Goal: Communication & Community: Answer question/provide support

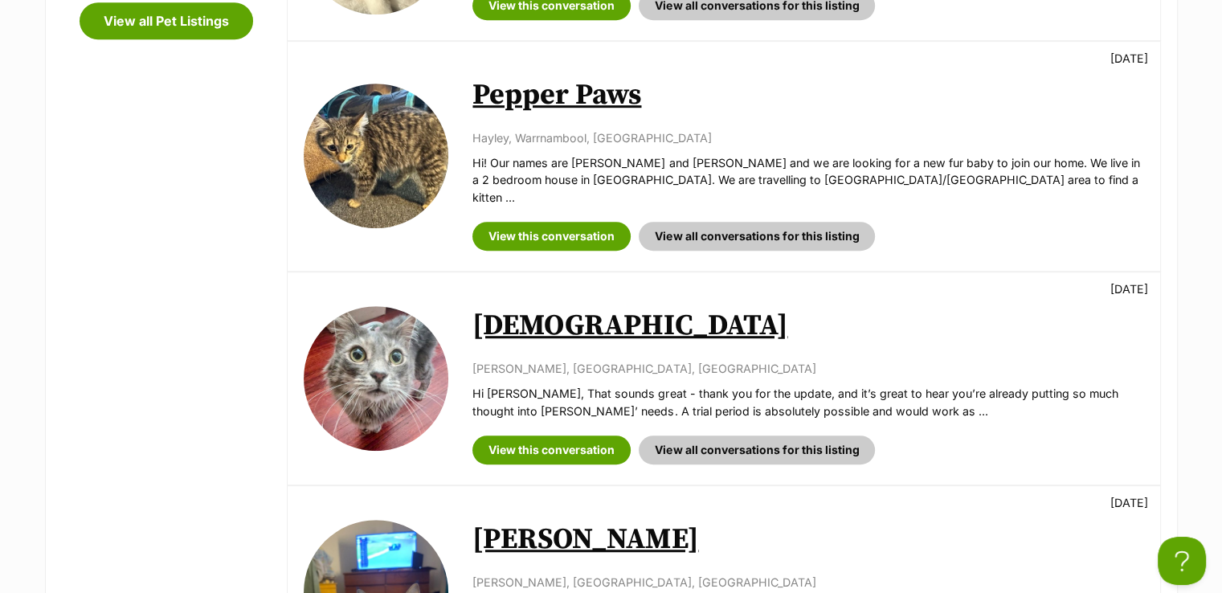
scroll to position [803, 0]
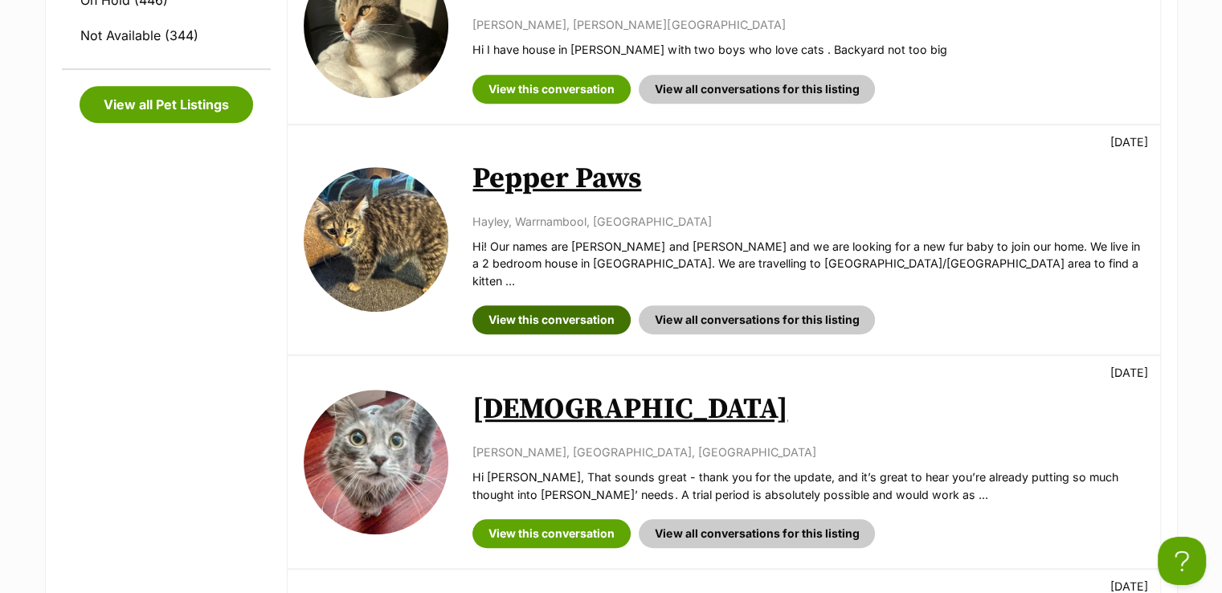
click at [600, 305] on link "View this conversation" at bounding box center [551, 319] width 158 height 29
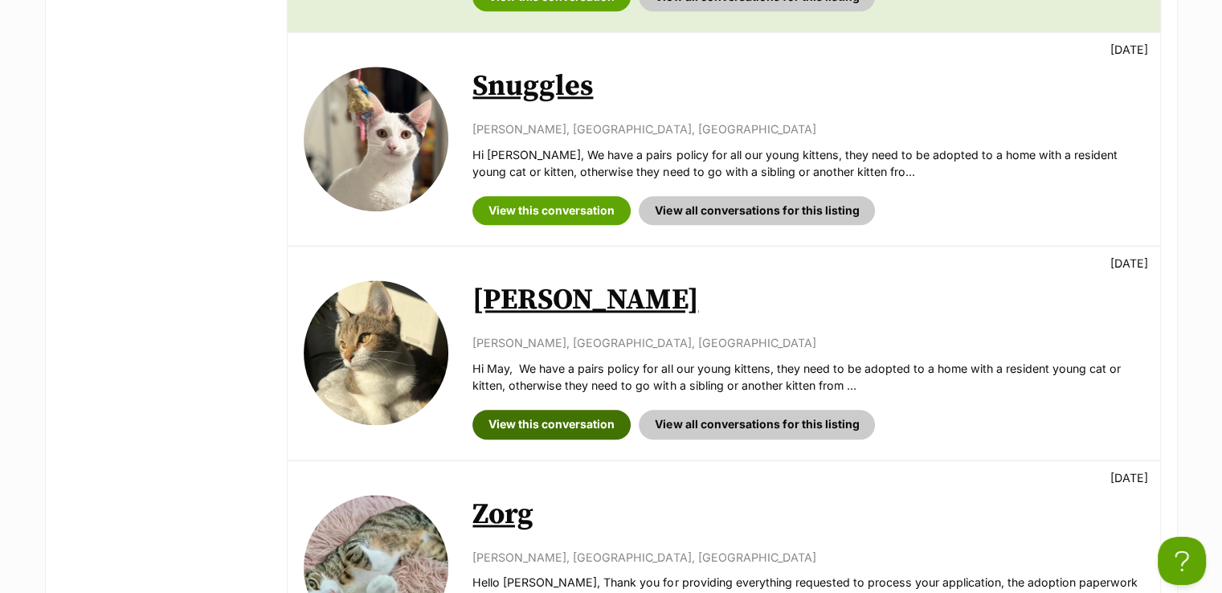
scroll to position [2009, 0]
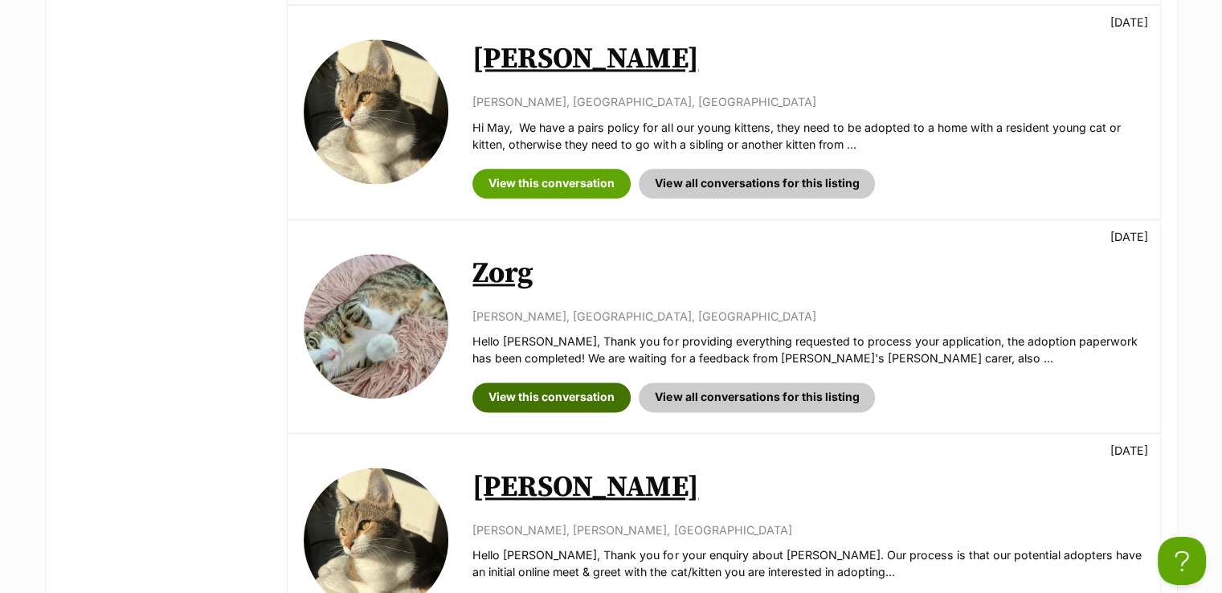
click at [603, 382] on link "View this conversation" at bounding box center [551, 396] width 158 height 29
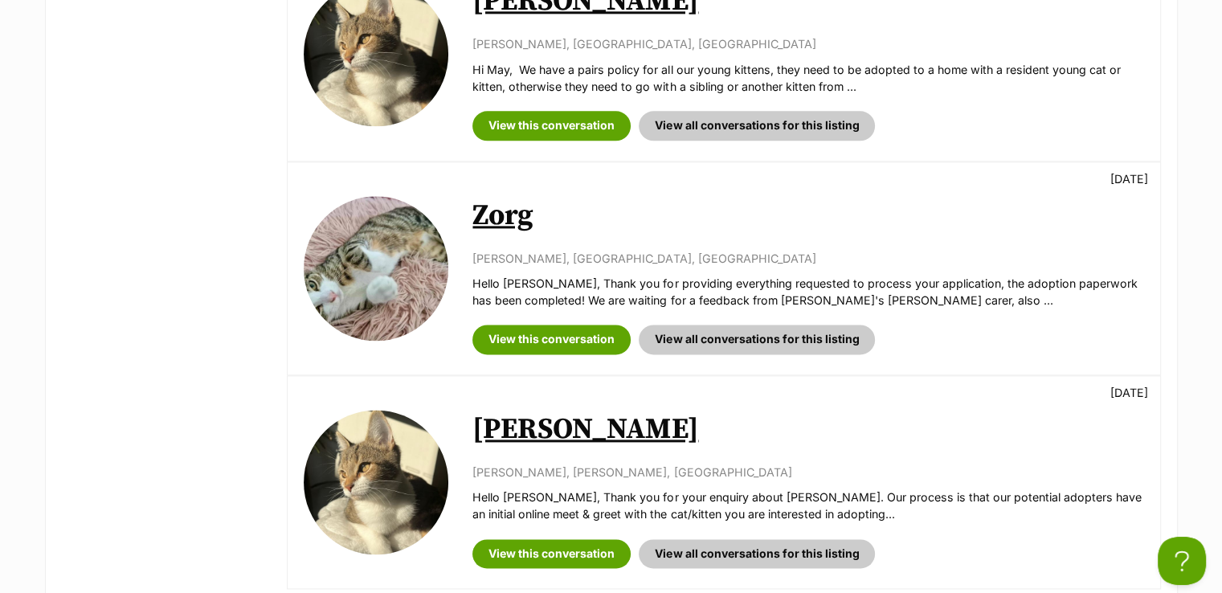
scroll to position [2169, 0]
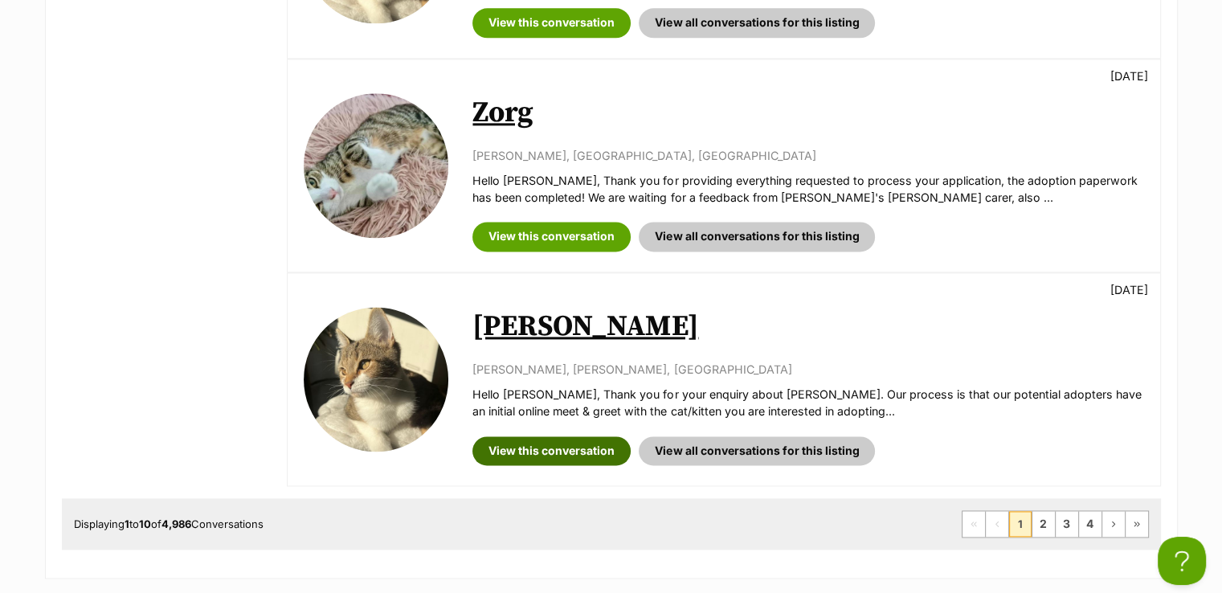
click at [598, 436] on link "View this conversation" at bounding box center [551, 450] width 158 height 29
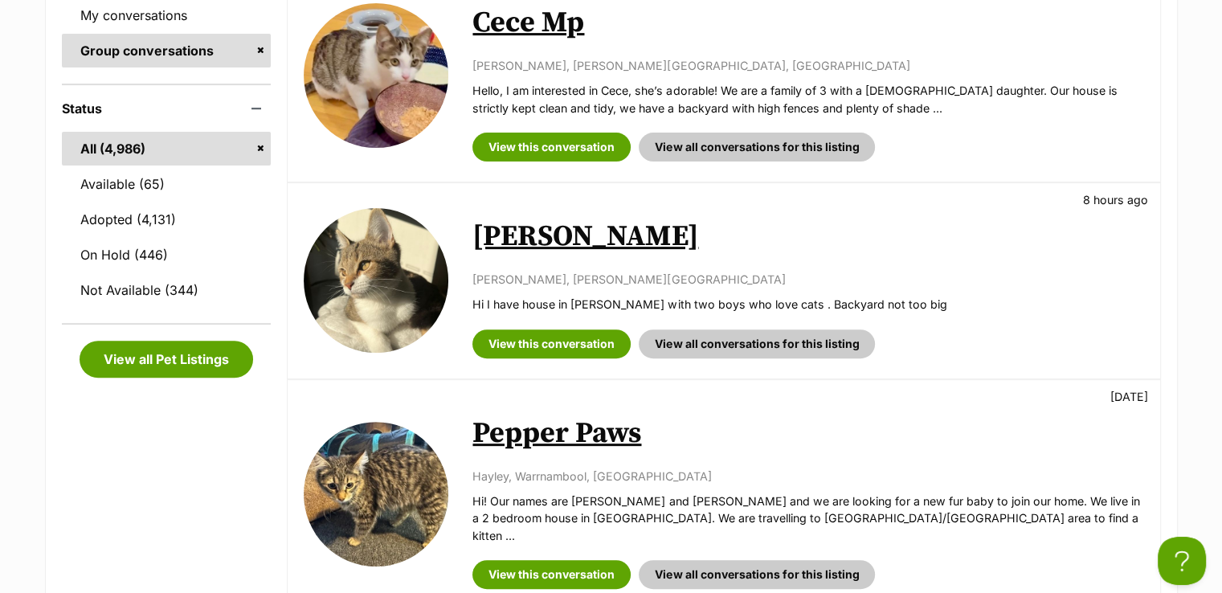
scroll to position [643, 0]
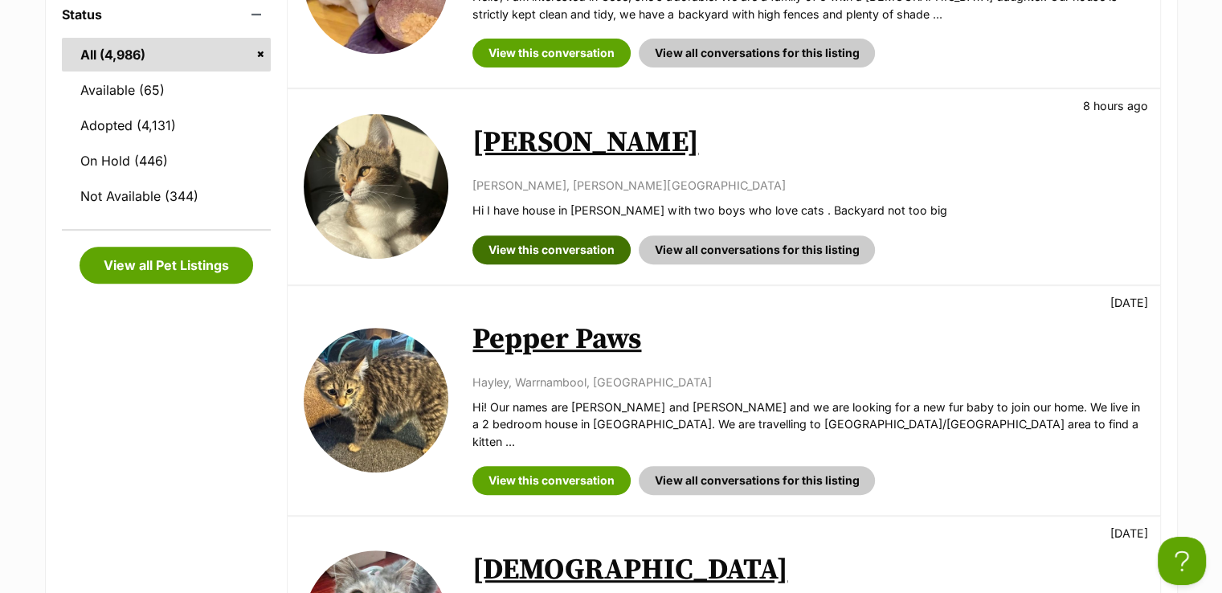
click at [588, 242] on link "View this conversation" at bounding box center [551, 249] width 158 height 29
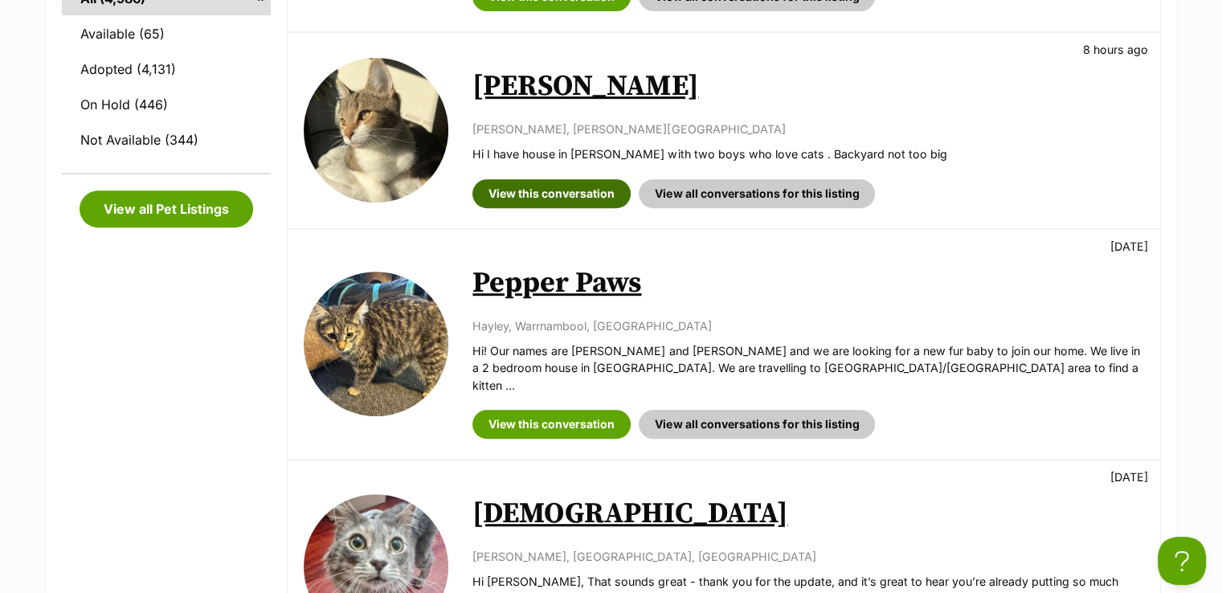
scroll to position [803, 0]
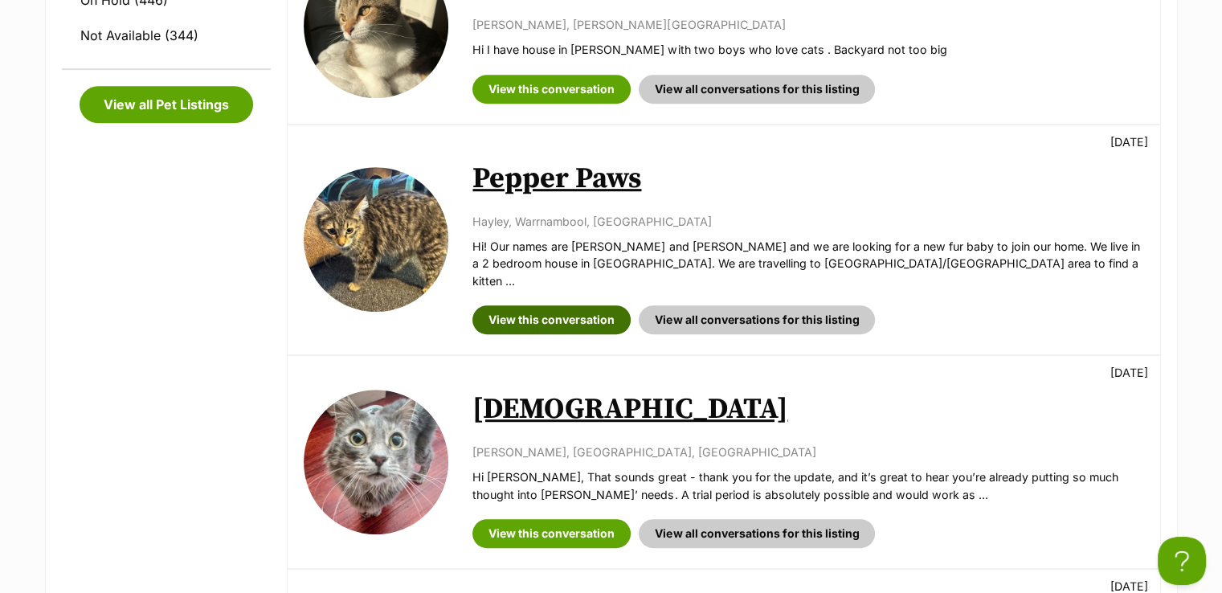
click at [584, 305] on link "View this conversation" at bounding box center [551, 319] width 158 height 29
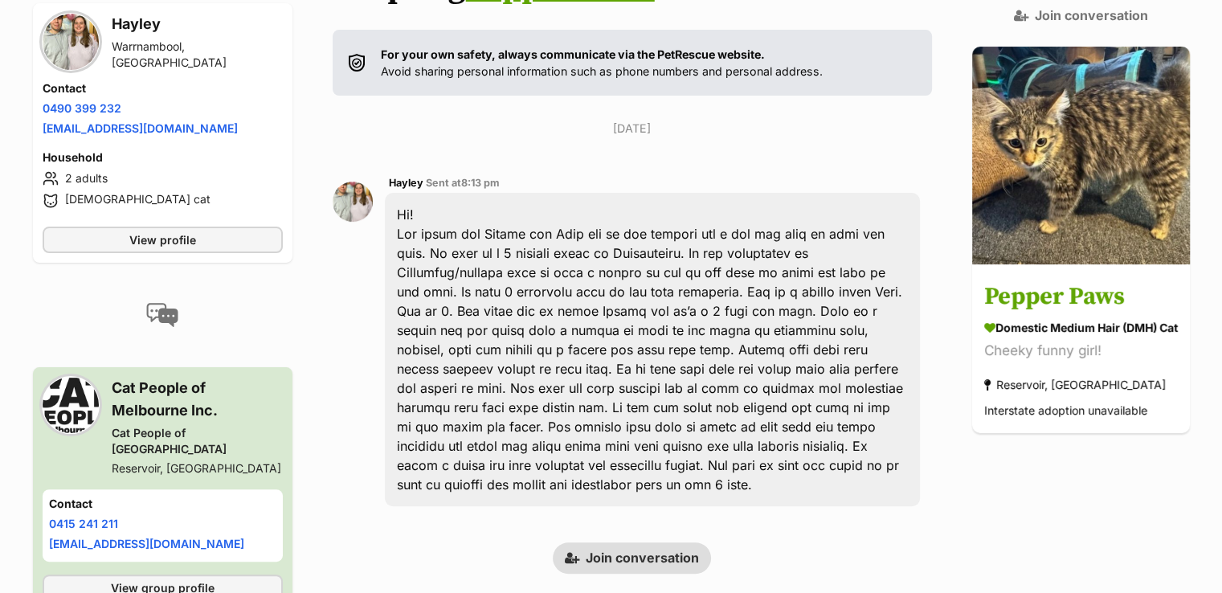
scroll to position [321, 0]
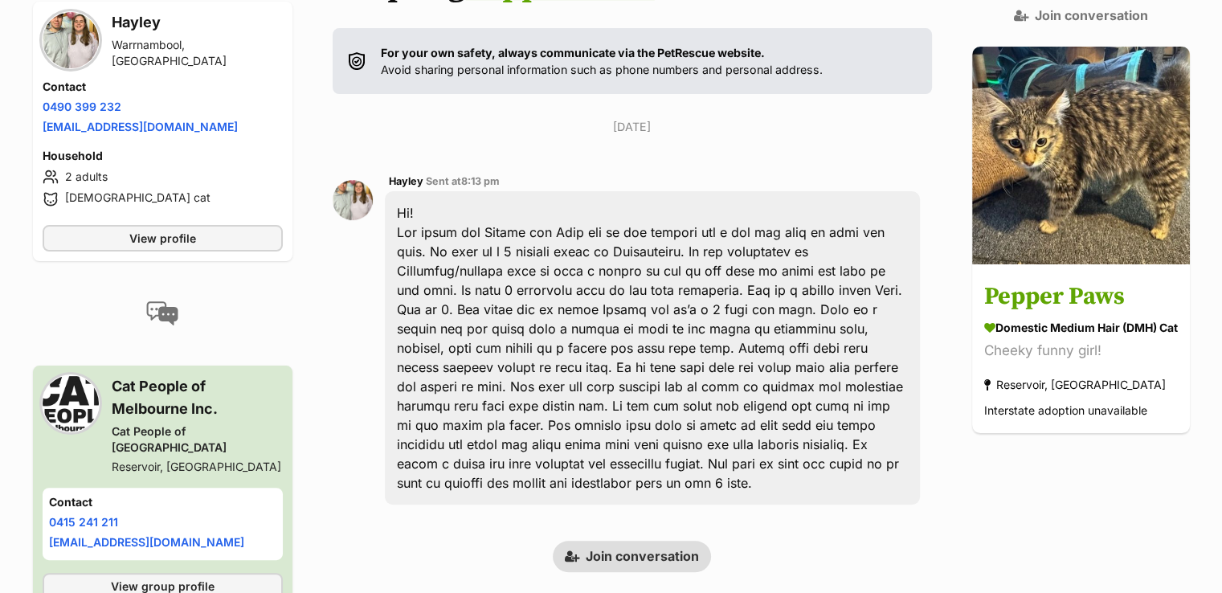
click at [662, 541] on link "Join conversation" at bounding box center [632, 556] width 158 height 31
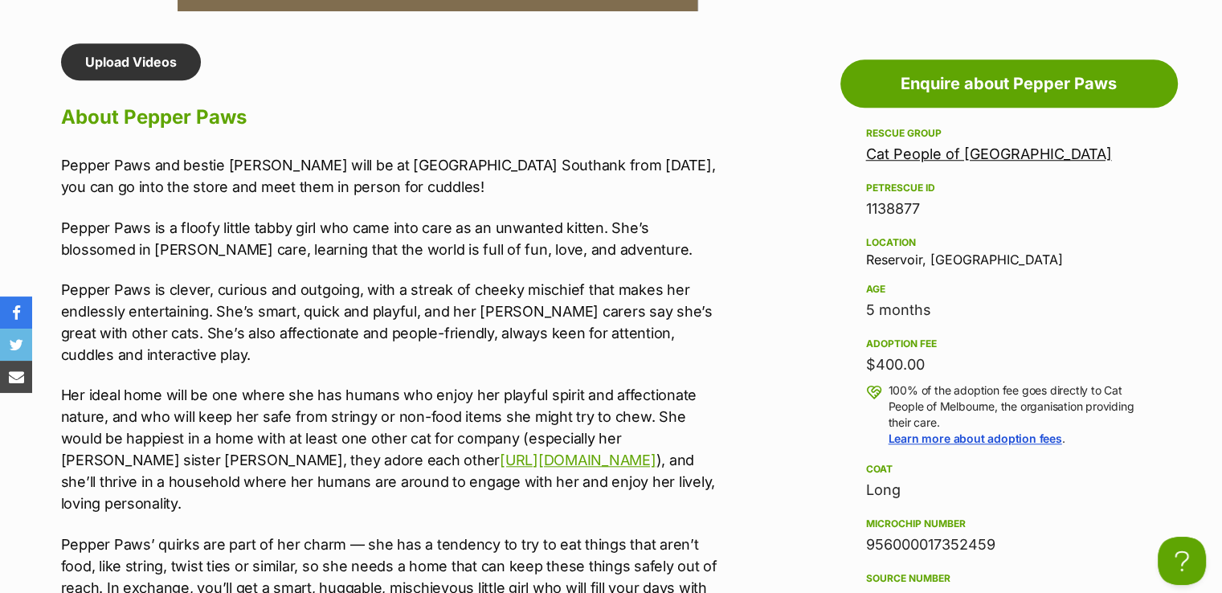
scroll to position [1366, 0]
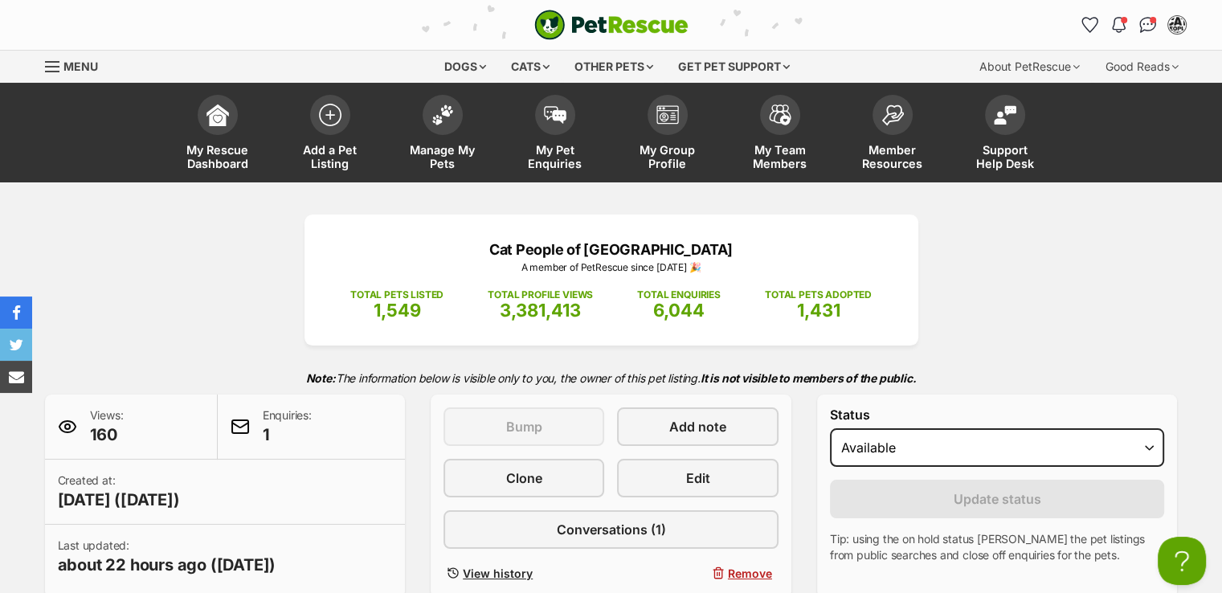
scroll to position [402, 0]
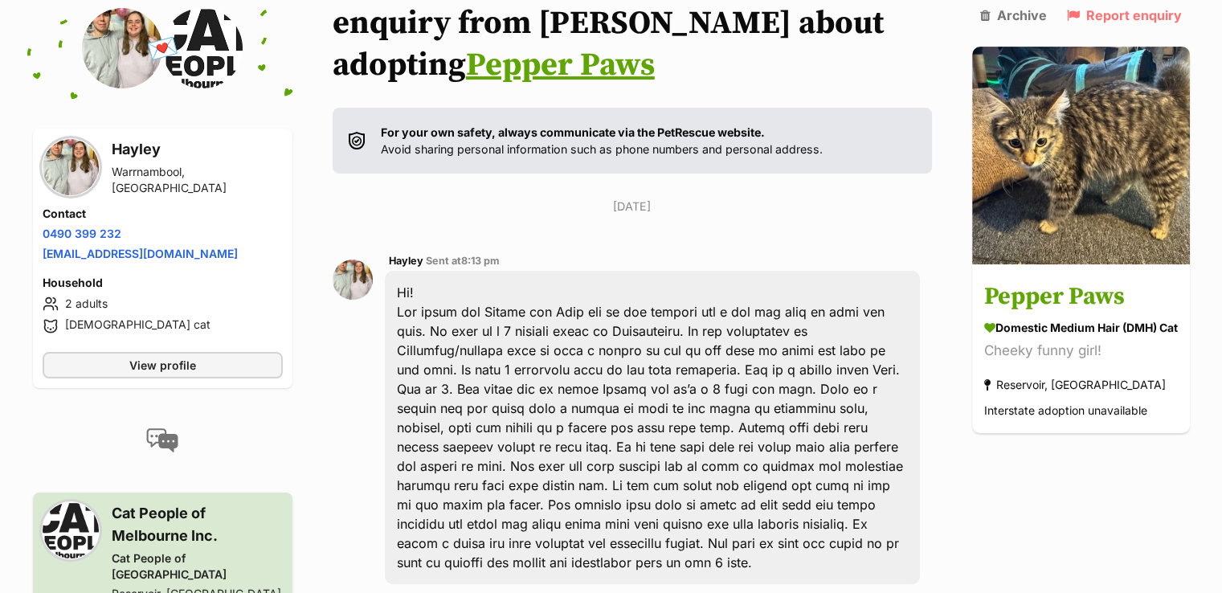
scroll to position [241, 0]
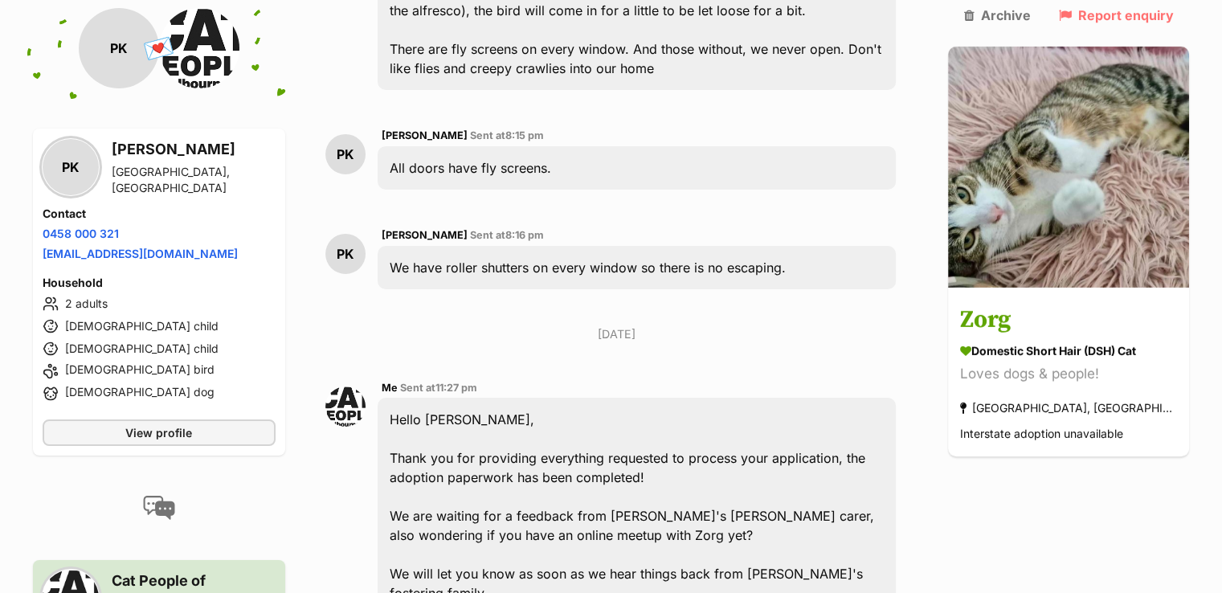
scroll to position [5762, 0]
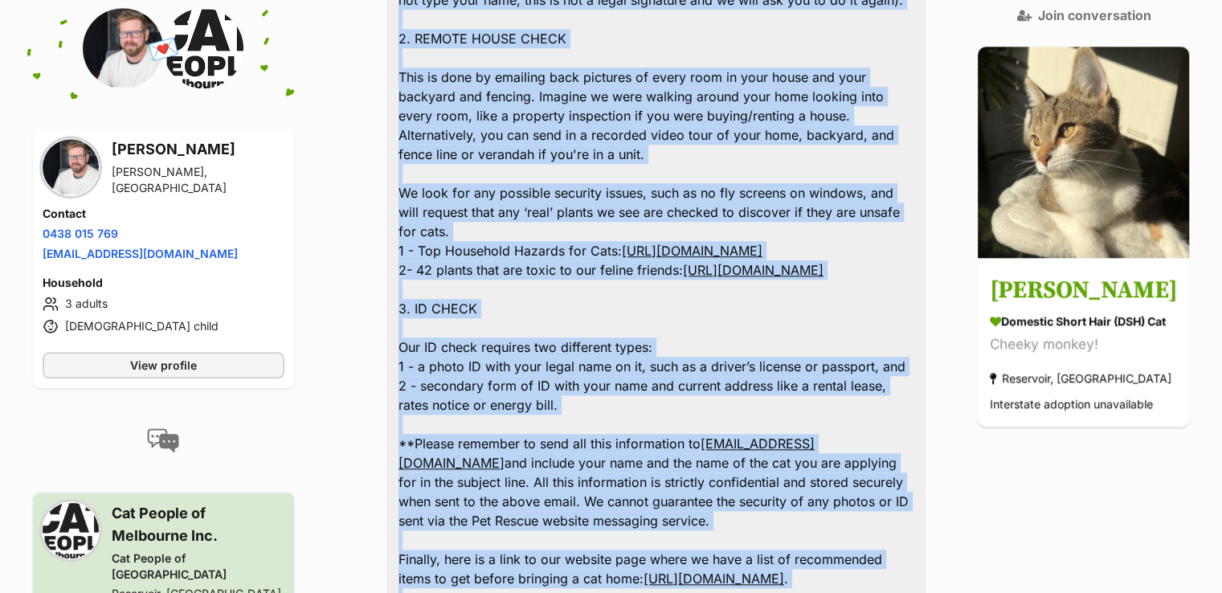
scroll to position [1948, 0]
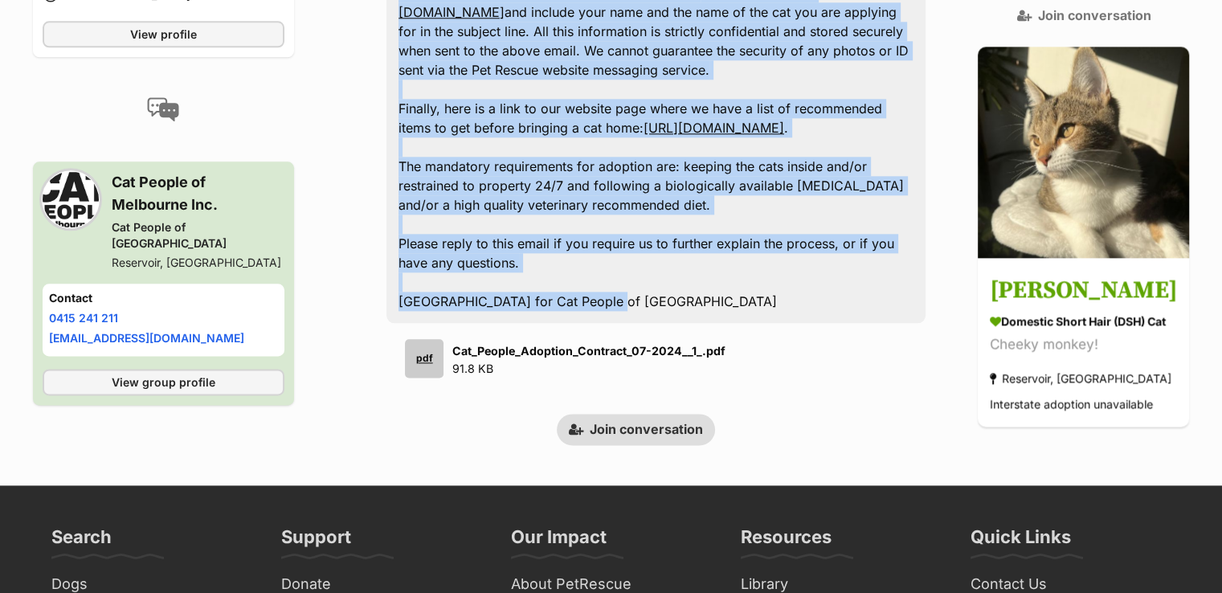
drag, startPoint x: 400, startPoint y: 117, endPoint x: 672, endPoint y: 259, distance: 306.6
copy div "Hello Steve, Thank you for your enquiry about Dottie Golden. Our process is tha…"
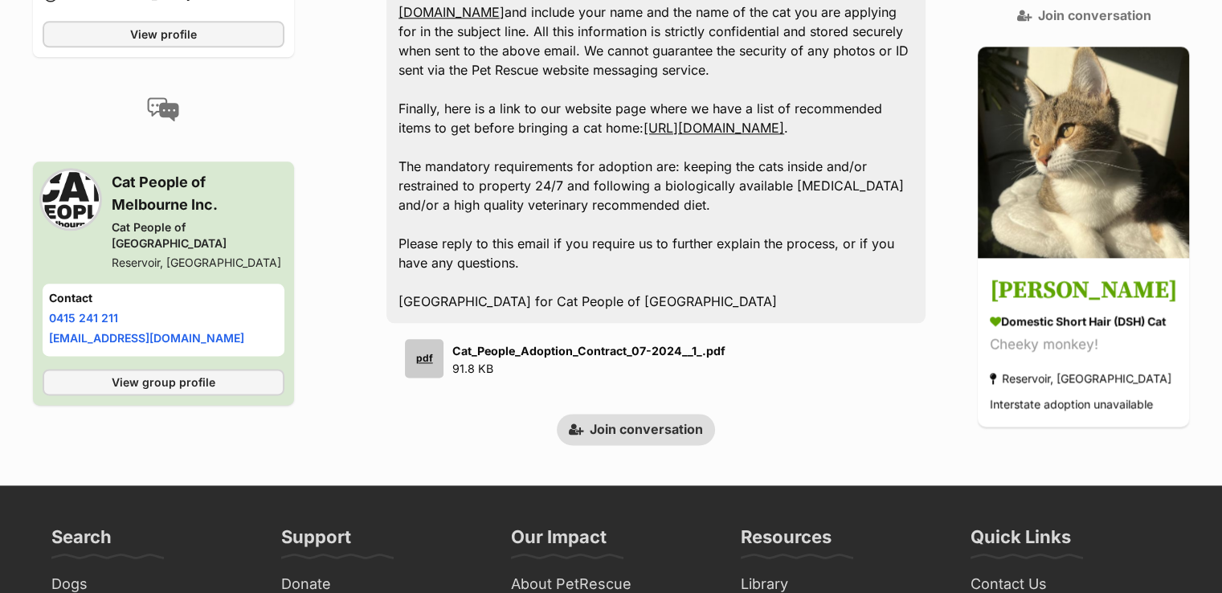
click at [89, 385] on aside "💌 Conversation participant details steve Dunolly, VIC Contact Phone number Phon…" at bounding box center [164, 61] width 262 height 768
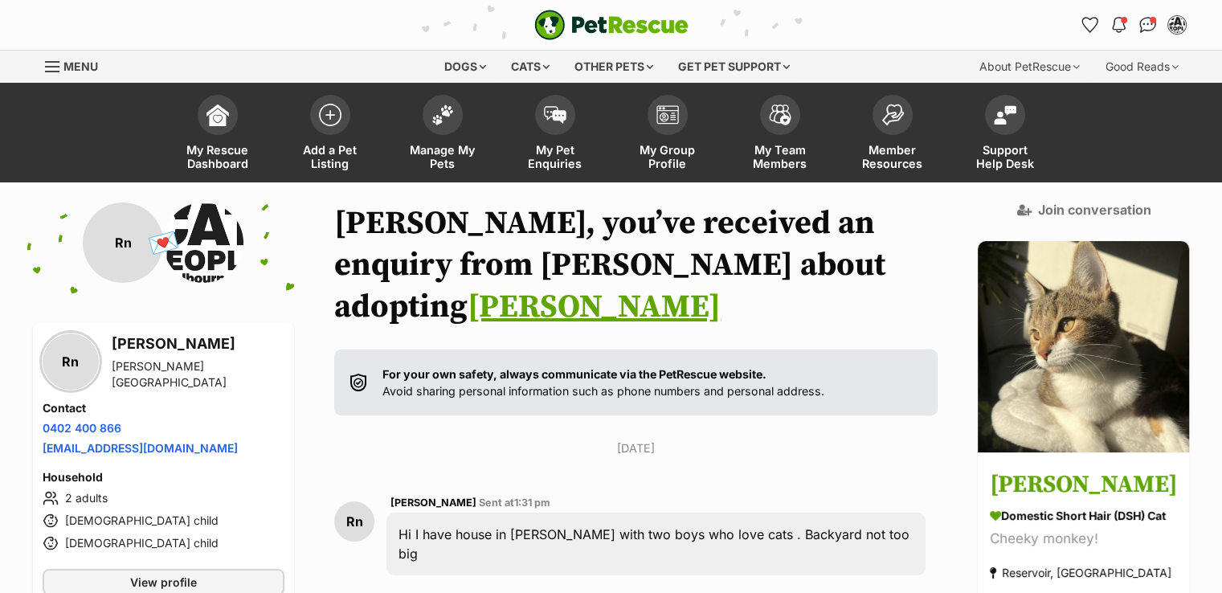
scroll to position [129, 0]
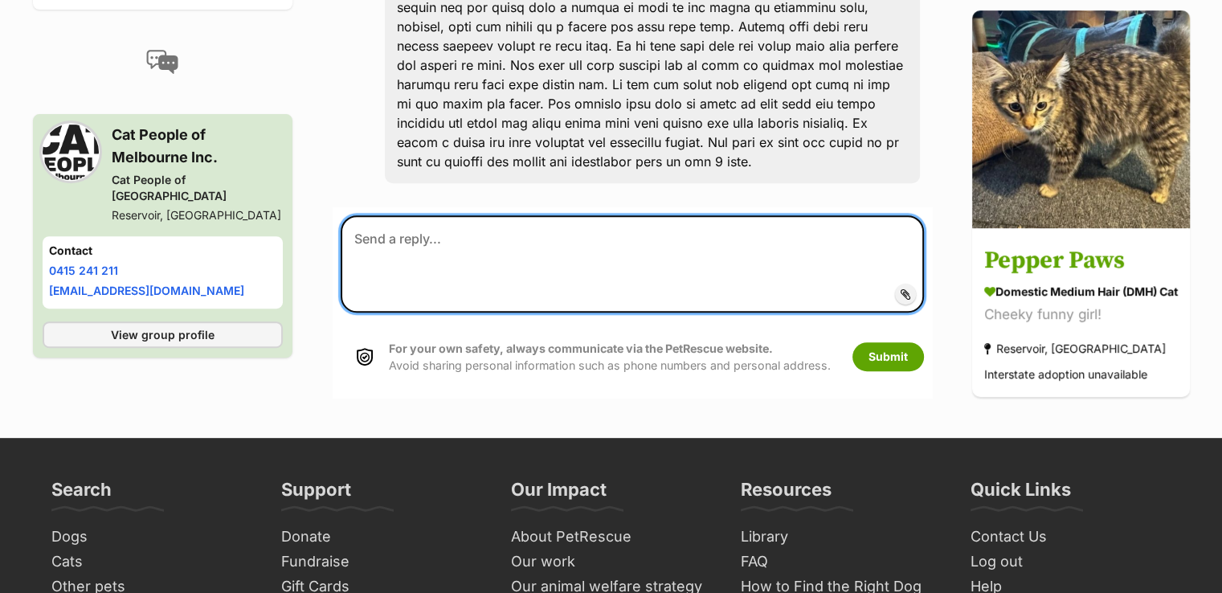
click at [636, 215] on textarea at bounding box center [632, 263] width 583 height 96
paste textarea "Hello Steve, Thank you for your enquiry about Dottie Golden. Our process is tha…"
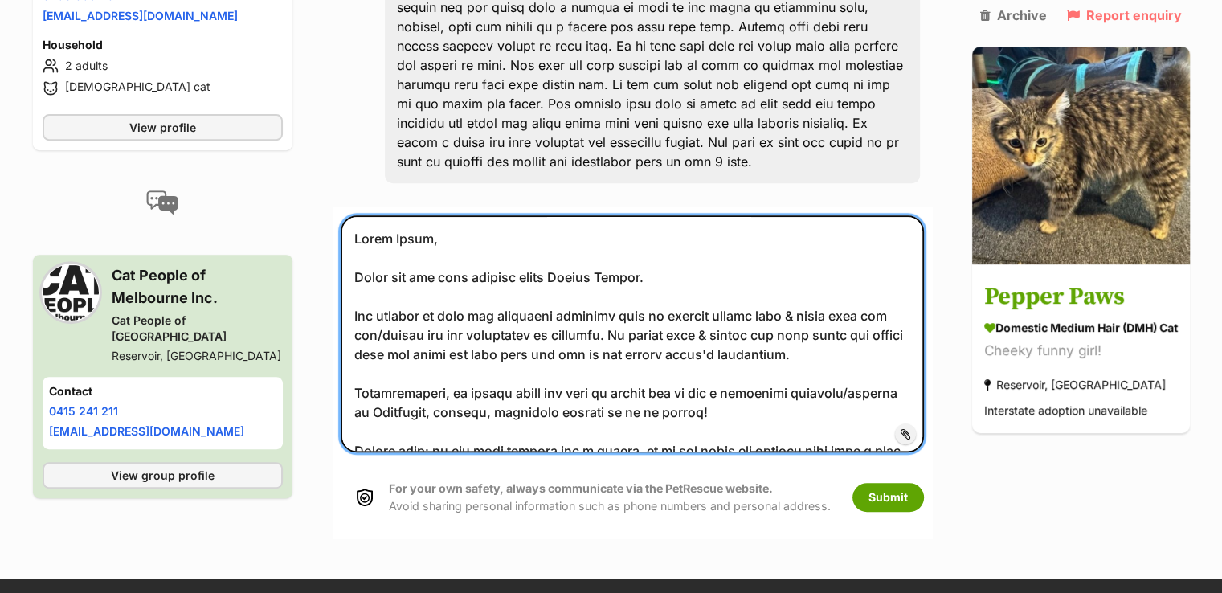
click at [418, 215] on textarea at bounding box center [632, 333] width 583 height 237
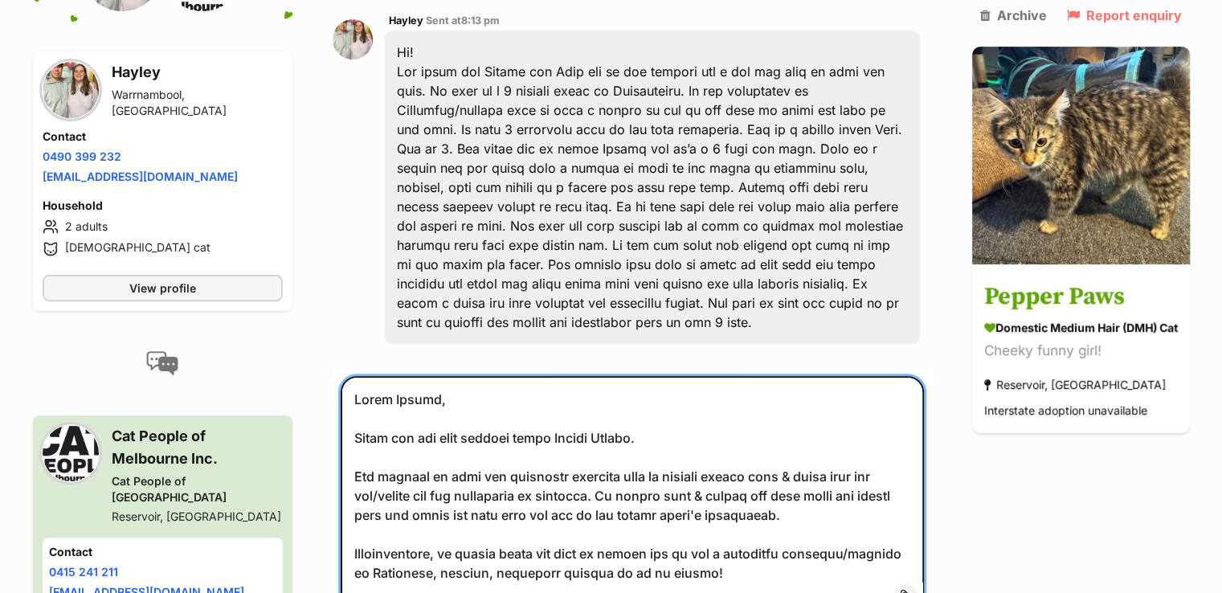
click at [643, 396] on textarea at bounding box center [632, 494] width 583 height 237
click at [715, 396] on textarea at bounding box center [632, 494] width 583 height 237
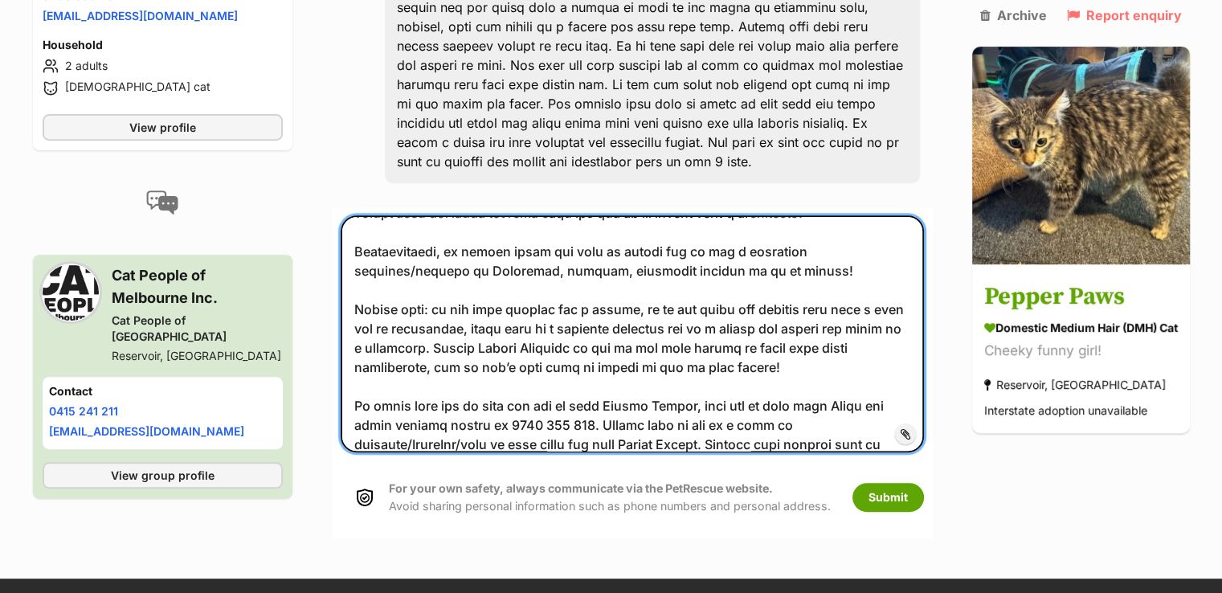
scroll to position [241, 0]
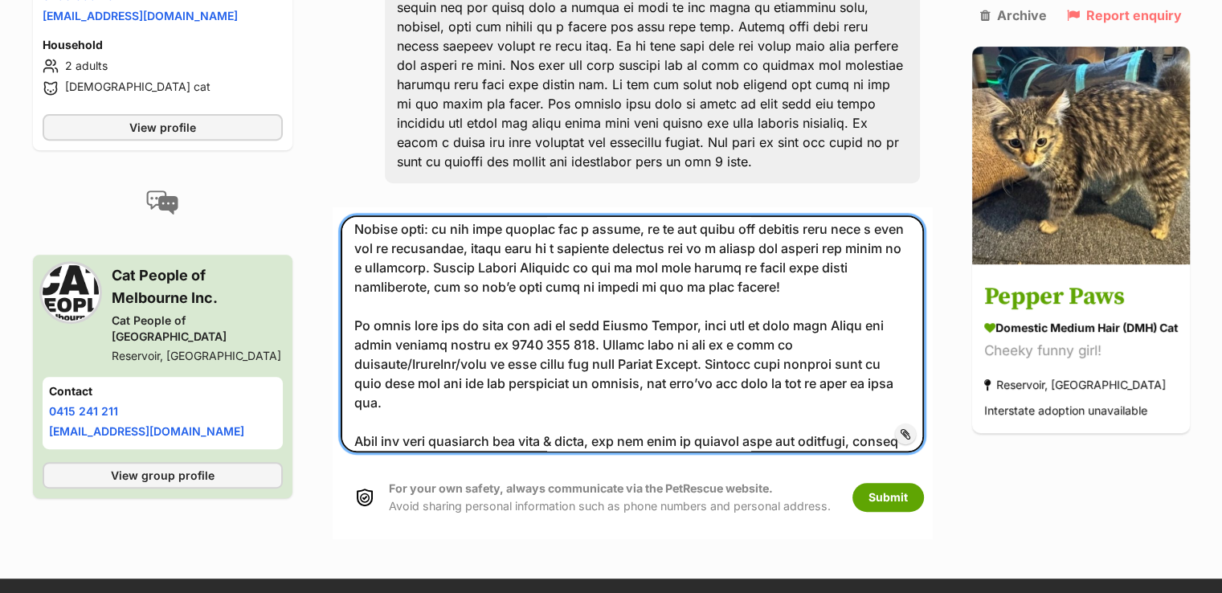
click at [706, 283] on textarea at bounding box center [632, 333] width 583 height 237
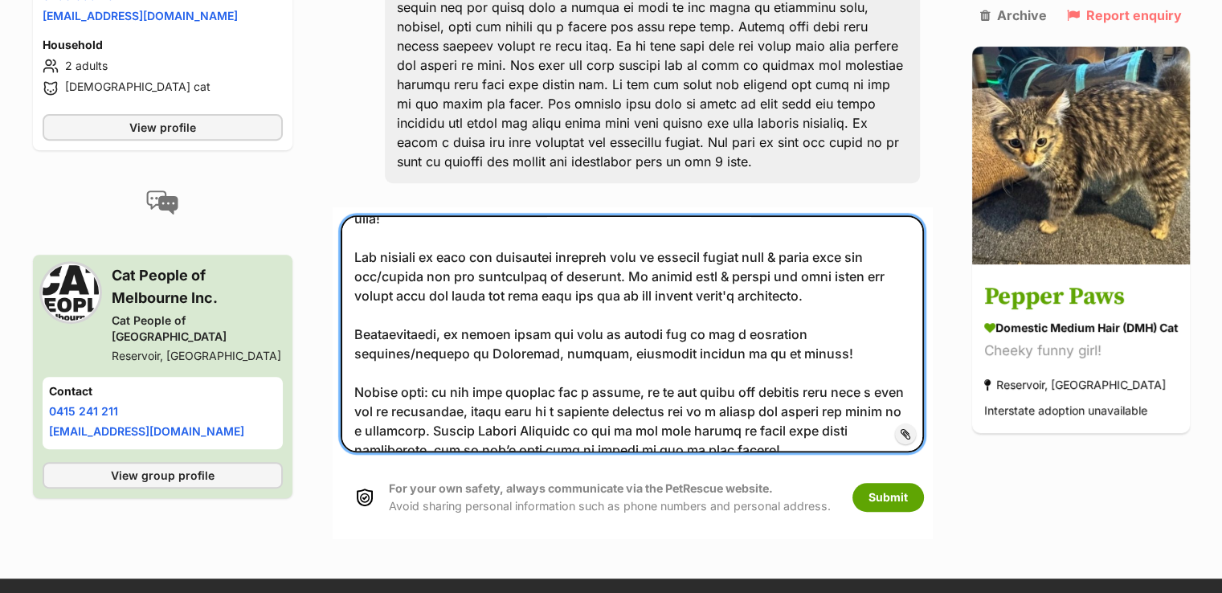
scroll to position [0, 0]
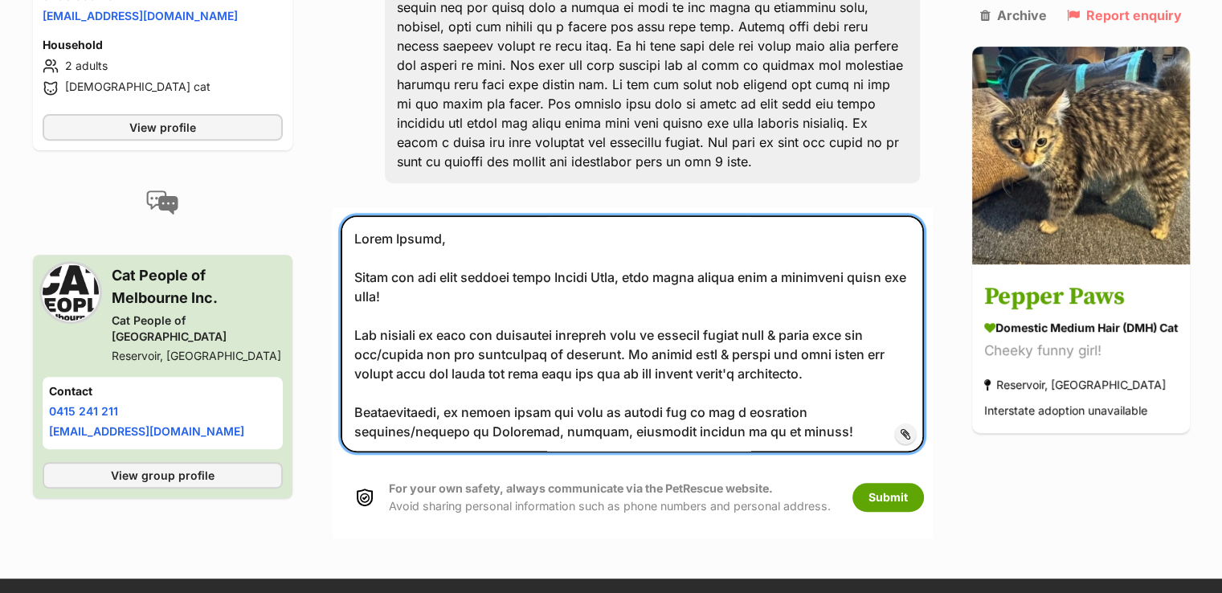
drag, startPoint x: 564, startPoint y: 233, endPoint x: 640, endPoint y: 235, distance: 75.5
click at [640, 235] on textarea at bounding box center [632, 333] width 583 height 237
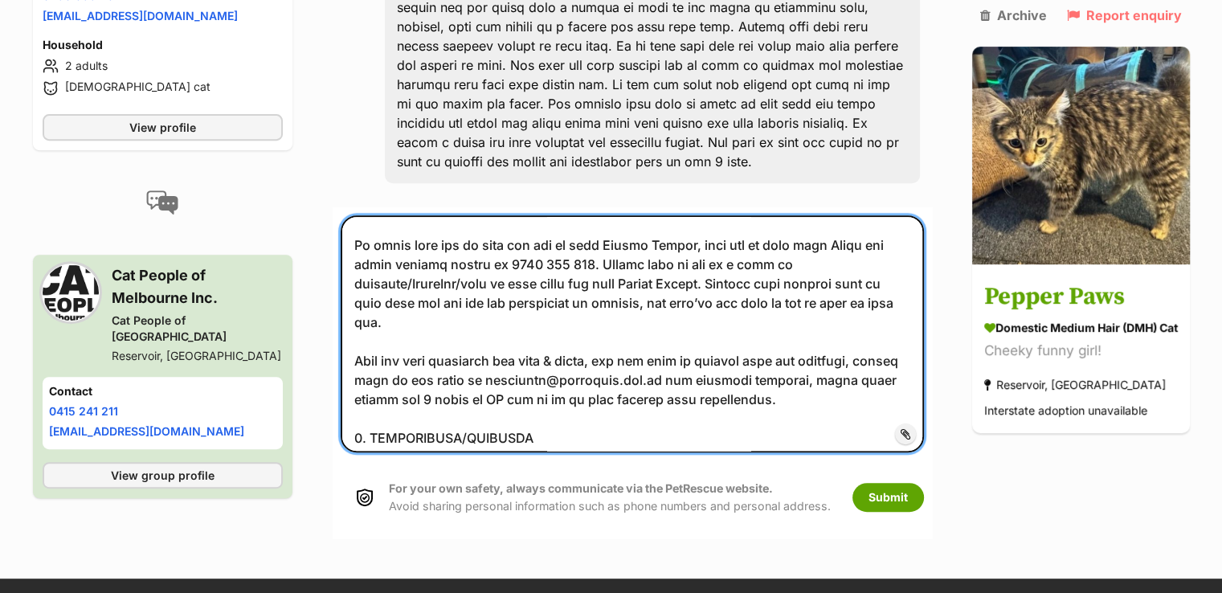
scroll to position [241, 0]
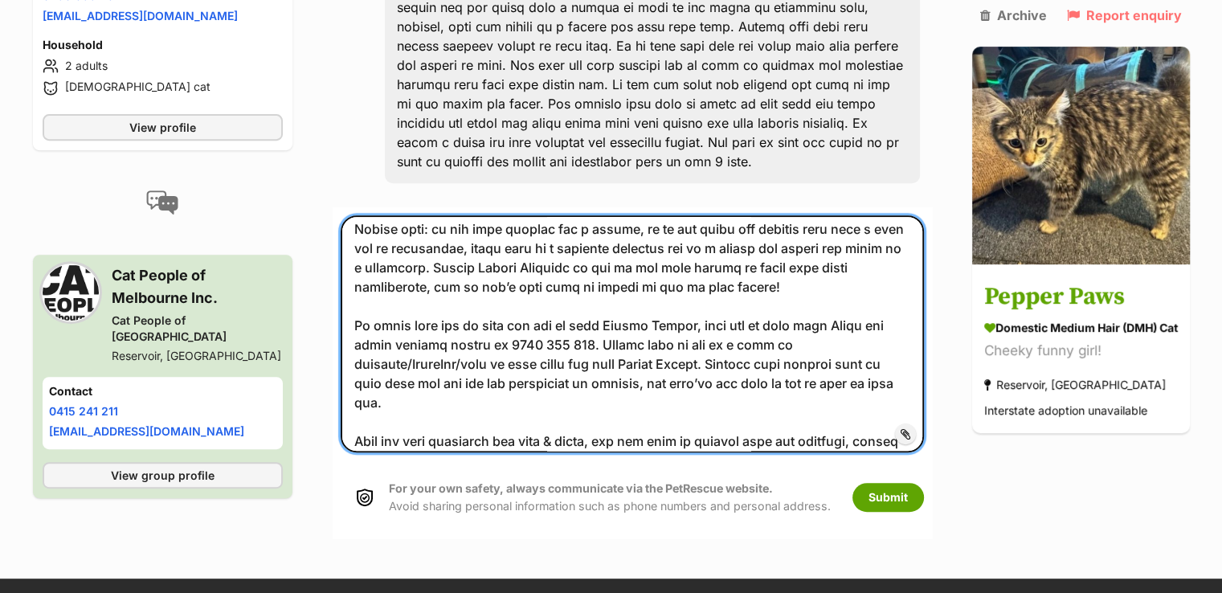
drag, startPoint x: 704, startPoint y: 280, endPoint x: 626, endPoint y: 281, distance: 77.9
click at [626, 281] on textarea at bounding box center [632, 333] width 583 height 237
paste textarea "Pepper Paws"
click at [873, 283] on textarea at bounding box center [632, 333] width 583 height 237
click at [606, 296] on textarea at bounding box center [632, 333] width 583 height 237
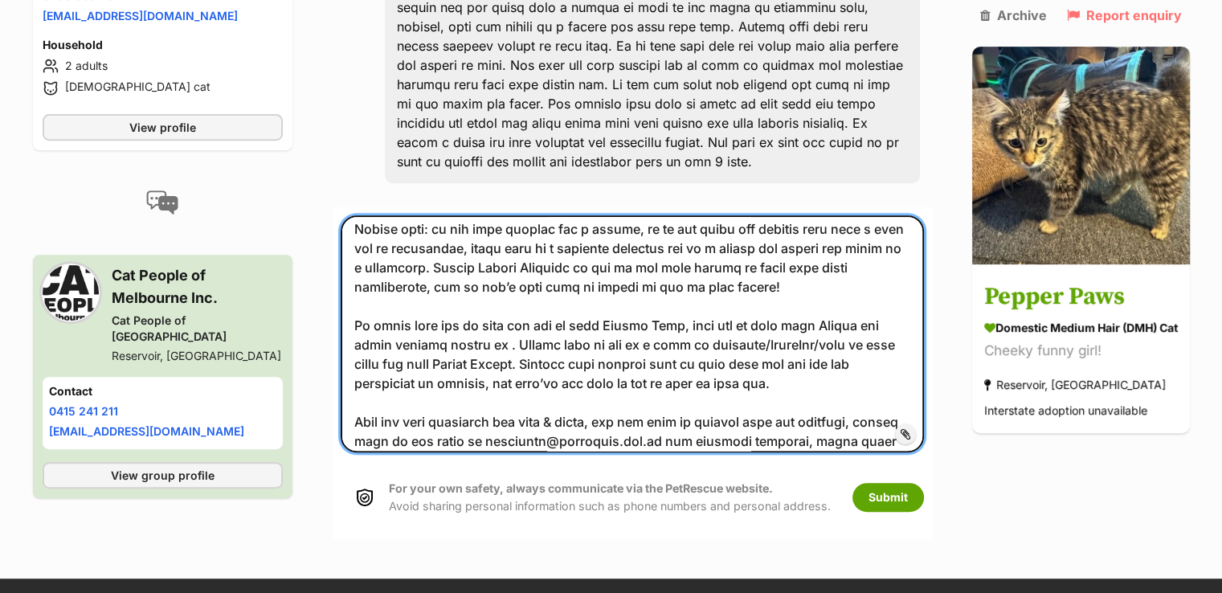
paste textarea "0478 599 669"
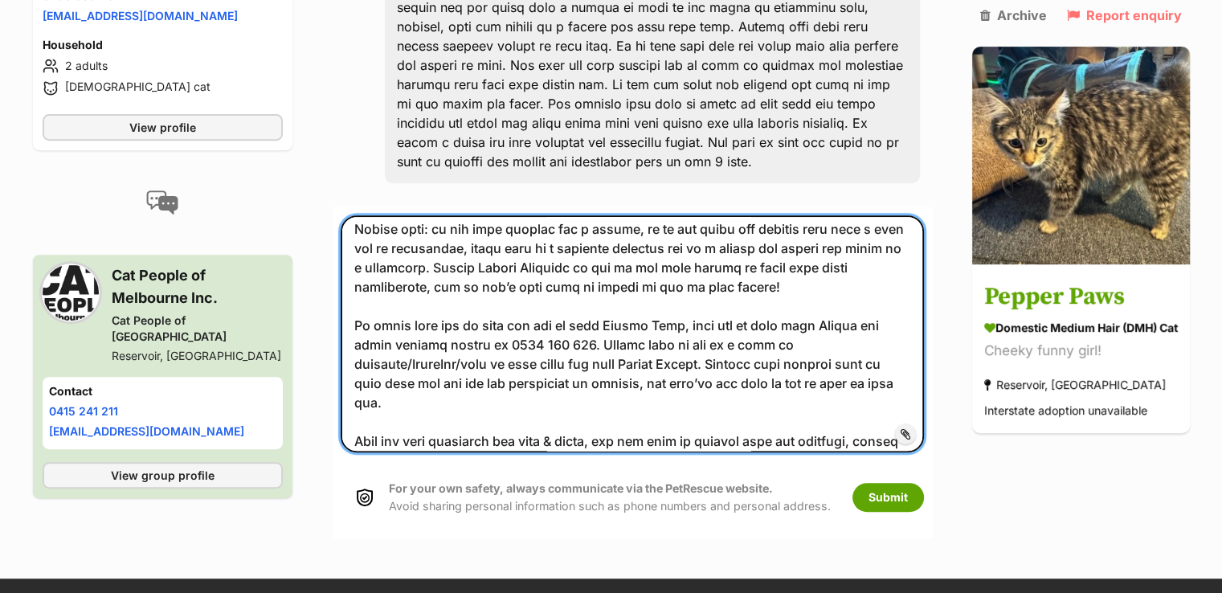
drag, startPoint x: 623, startPoint y: 277, endPoint x: 700, endPoint y: 284, distance: 76.7
click at [700, 284] on textarea at bounding box center [632, 333] width 583 height 237
drag, startPoint x: 740, startPoint y: 321, endPoint x: 661, endPoint y: 319, distance: 78.8
click at [661, 319] on textarea at bounding box center [632, 333] width 583 height 237
paste textarea "Pepper Paws"
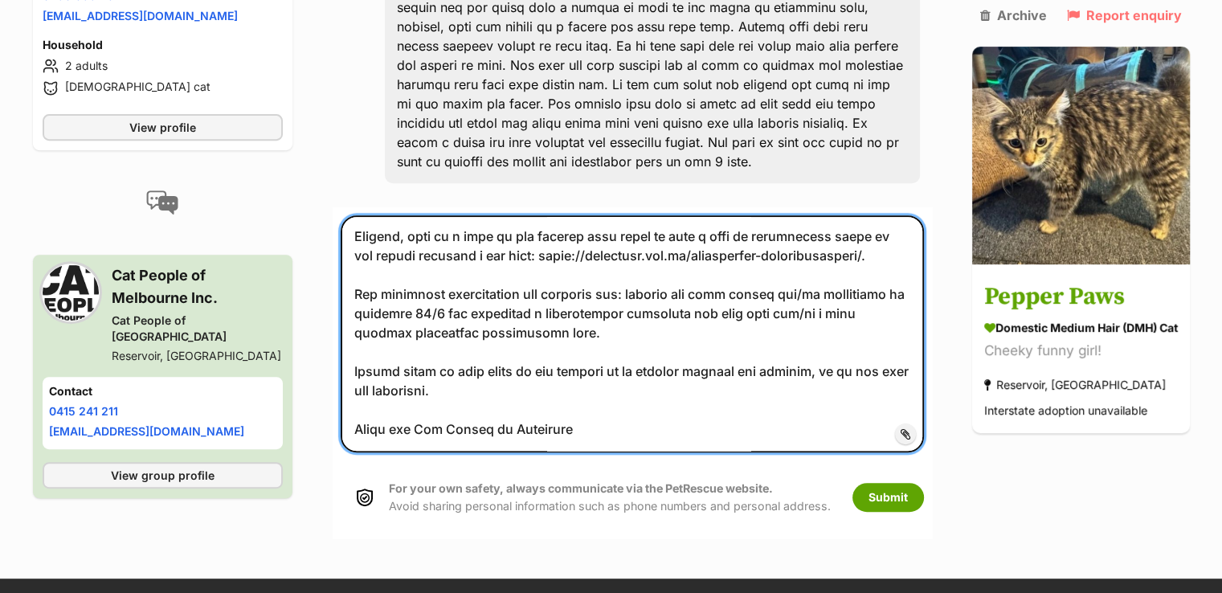
scroll to position [1216, 0]
drag, startPoint x: 380, startPoint y: 386, endPoint x: 342, endPoint y: 379, distance: 38.4
click at [342, 379] on textarea at bounding box center [632, 333] width 583 height 237
type textarea "Hello Hayley, Thank you for your enquiry about Pepper Paws, your house sounds l…"
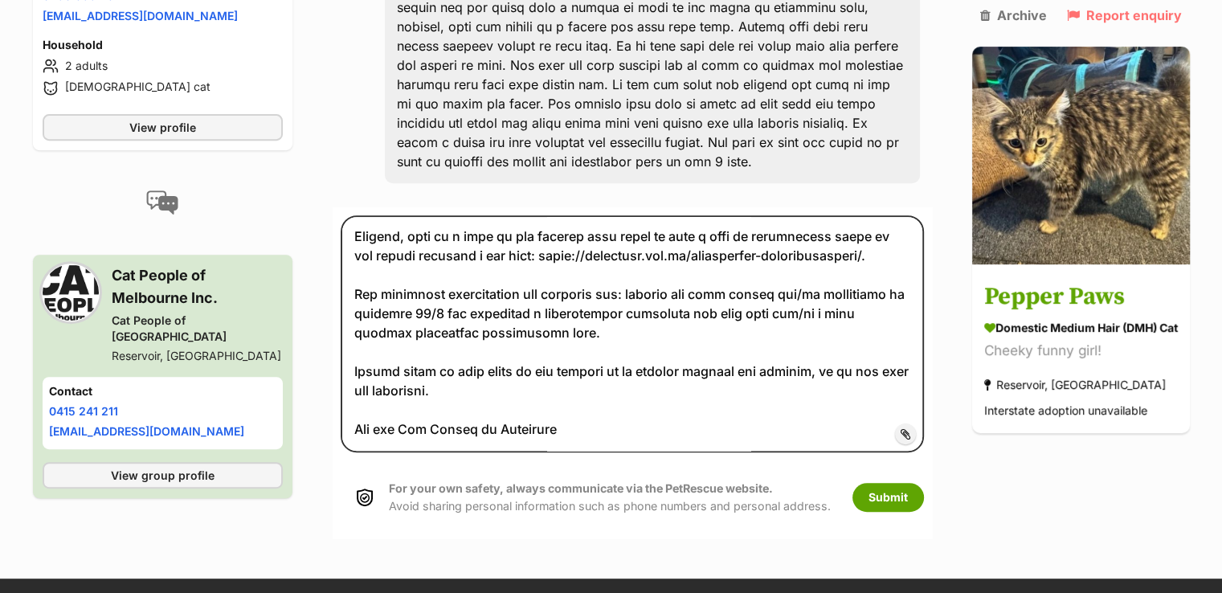
click at [918, 427] on span "Add attachment" at bounding box center [961, 433] width 86 height 13
click at [0, 0] on input "Add attachment" at bounding box center [0, 0] width 0 height 0
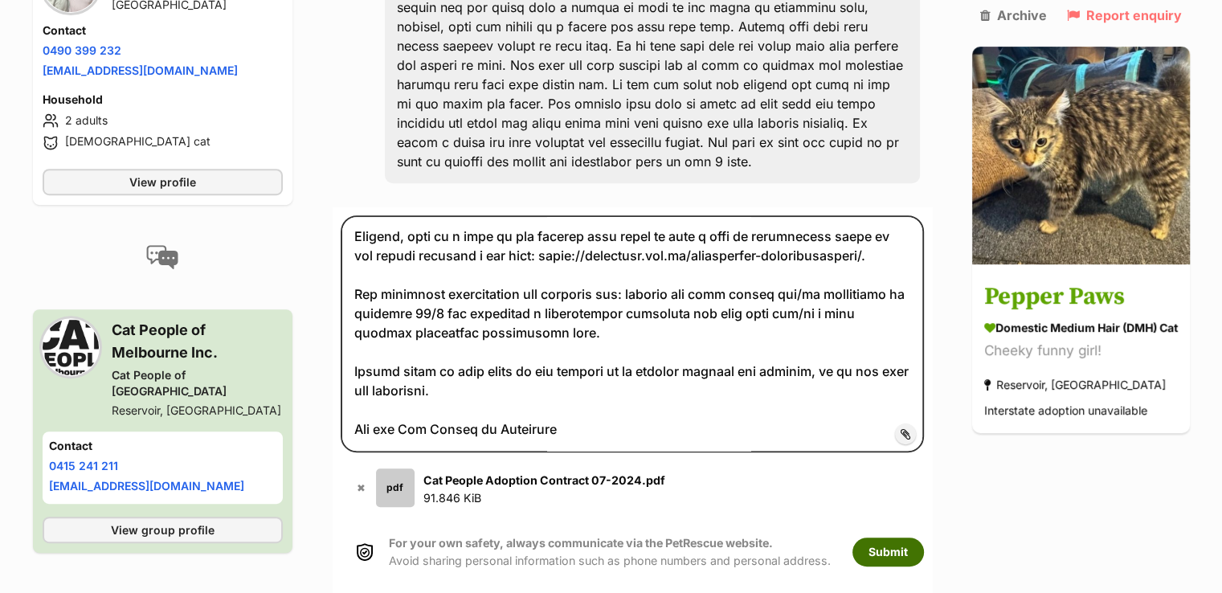
click at [893, 538] on button "Submit" at bounding box center [888, 552] width 72 height 29
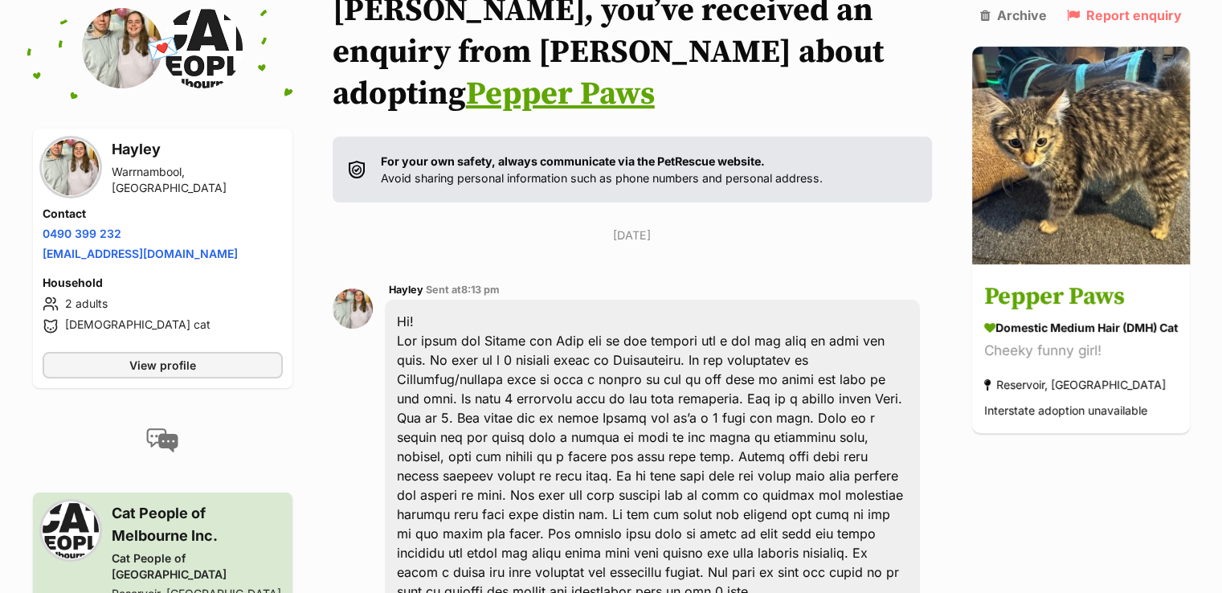
scroll to position [404, 0]
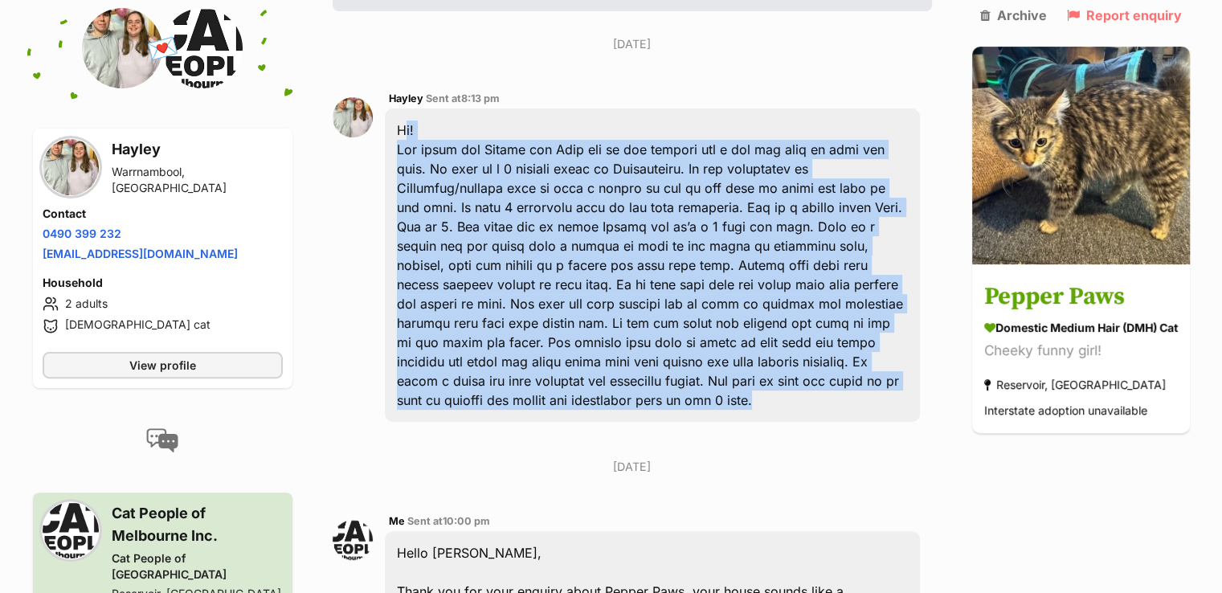
drag, startPoint x: 399, startPoint y: 87, endPoint x: 692, endPoint y: 370, distance: 407.4
click at [692, 370] on div "Hi!" at bounding box center [652, 264] width 535 height 313
copy div "Hi! Our names are Hayley and Alex and we are looking for a new fur baby to join…"
click at [347, 164] on div "Hayley Sent at 8:13 pm Hi!" at bounding box center [632, 256] width 599 height 358
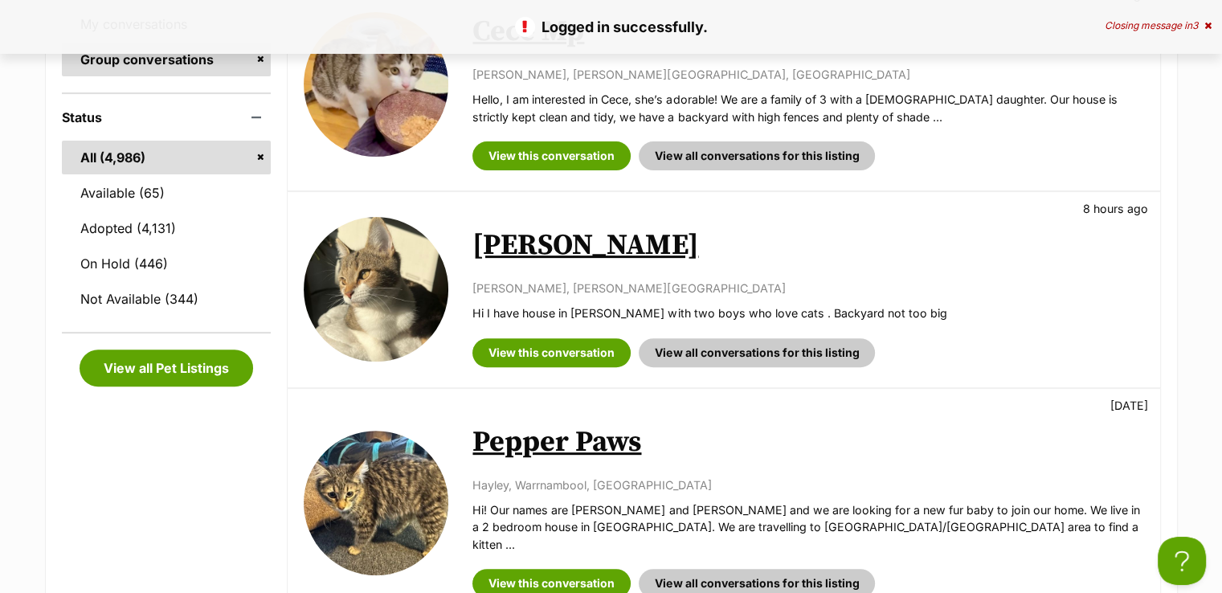
scroll to position [562, 0]
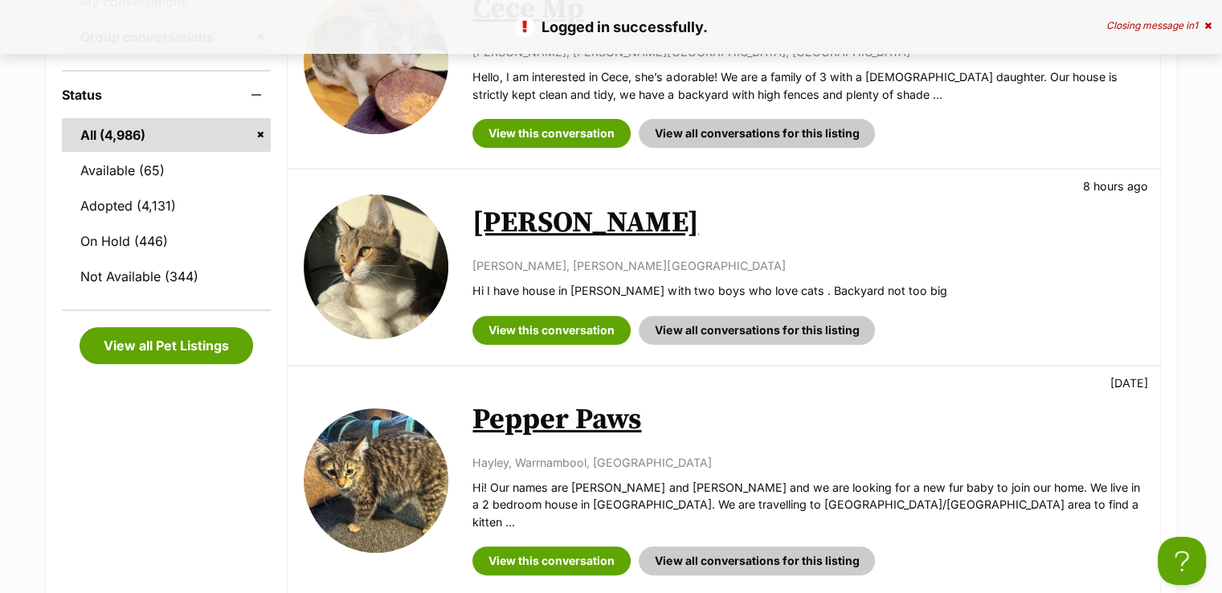
click at [379, 483] on img at bounding box center [376, 480] width 145 height 145
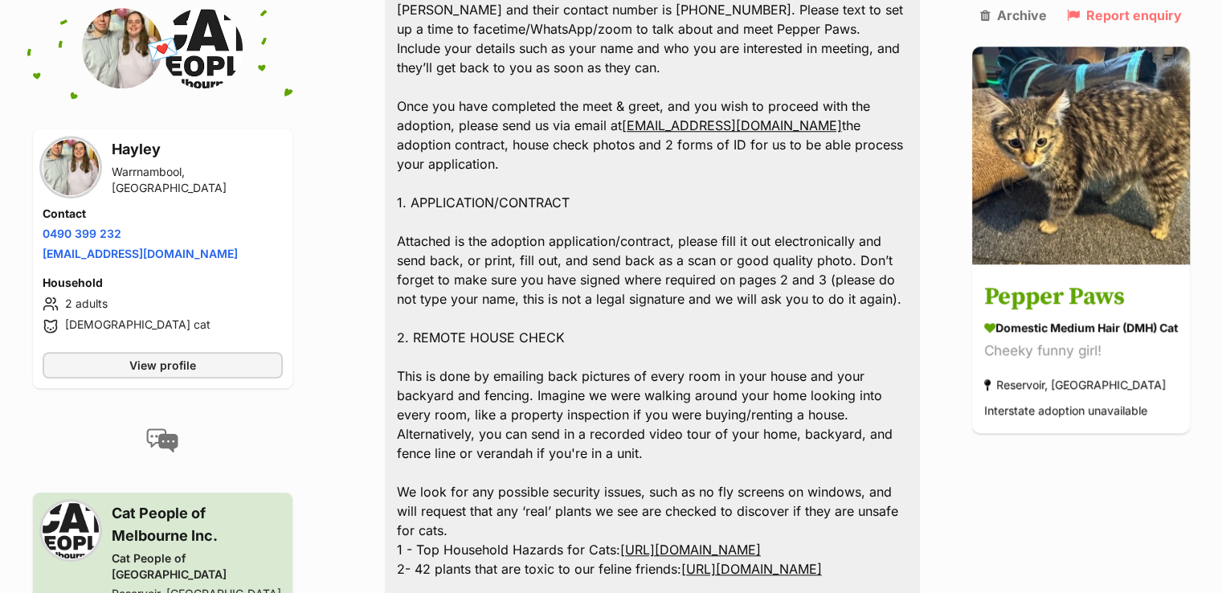
scroll to position [1368, 0]
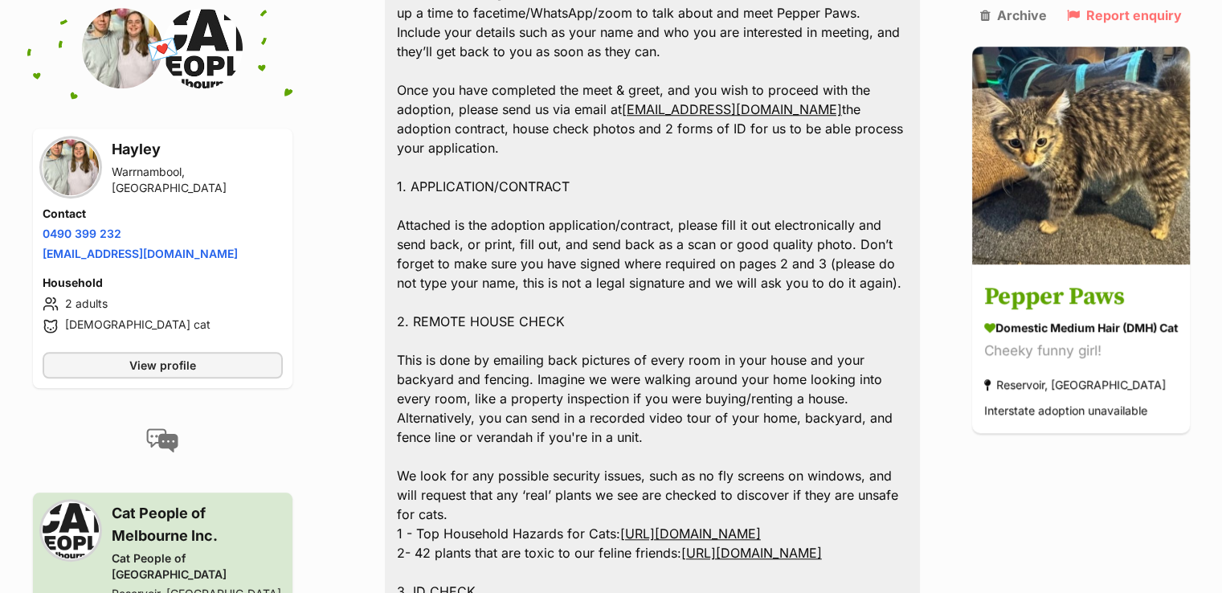
click at [1073, 472] on div "Back to all conversations 💌 Conversation participant details Hayley Warrnambool…" at bounding box center [611, 80] width 1181 height 2492
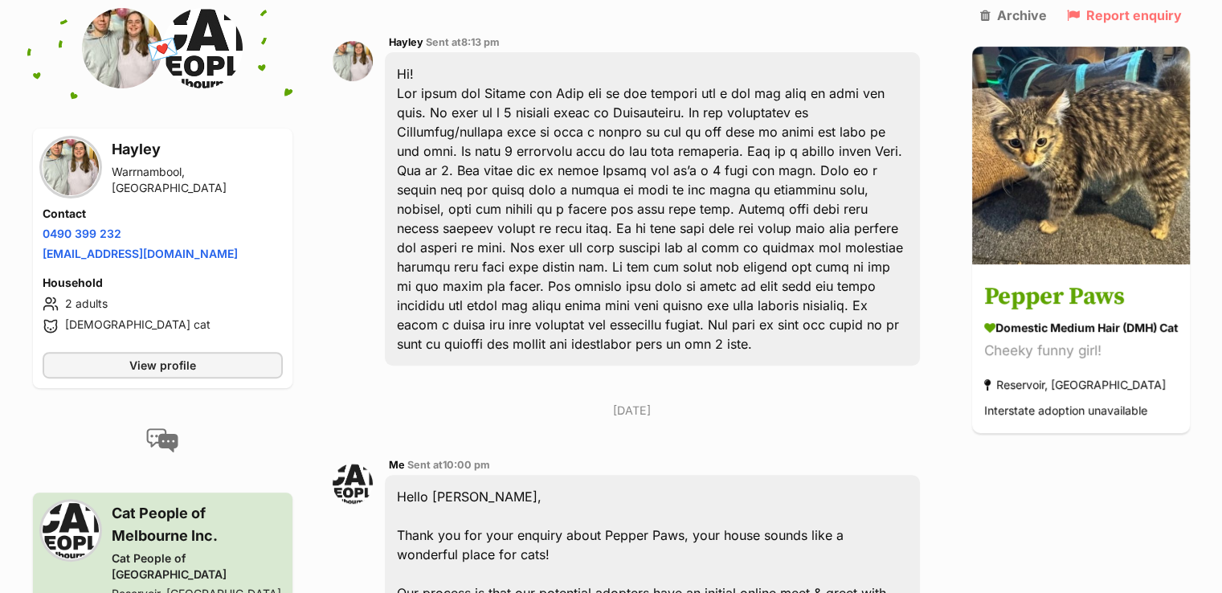
scroll to position [484, 0]
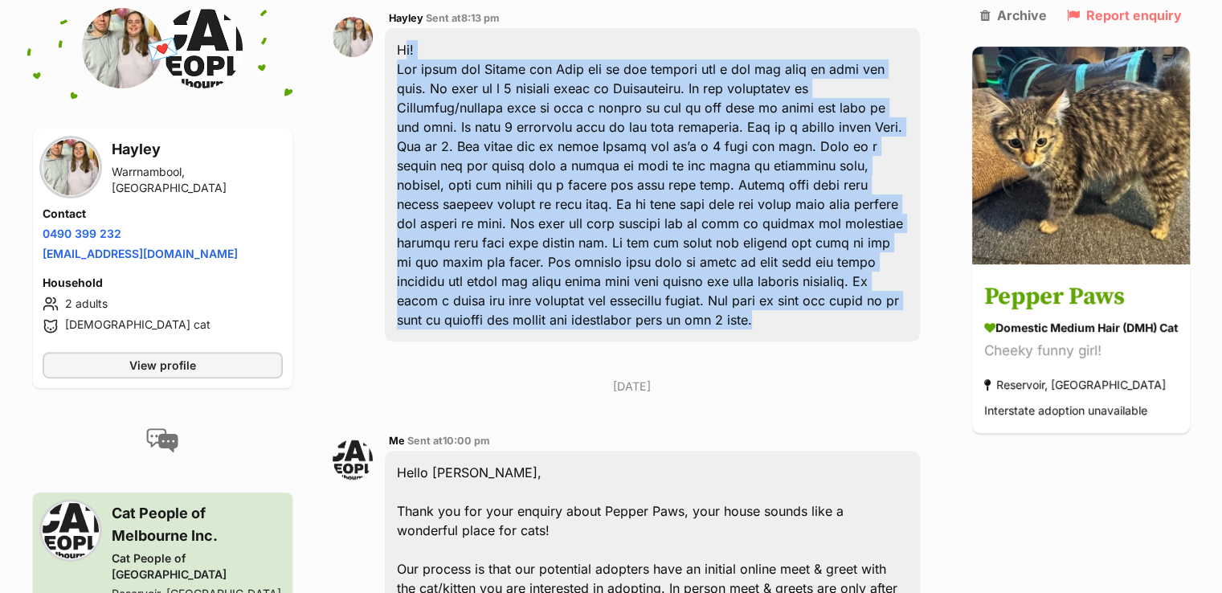
drag, startPoint x: 395, startPoint y: 4, endPoint x: 713, endPoint y: 271, distance: 415.2
click at [713, 271] on div "Hi!" at bounding box center [652, 184] width 535 height 313
copy div "Hi! Our names are Hayley and Alex and we are looking for a new fur baby to join…"
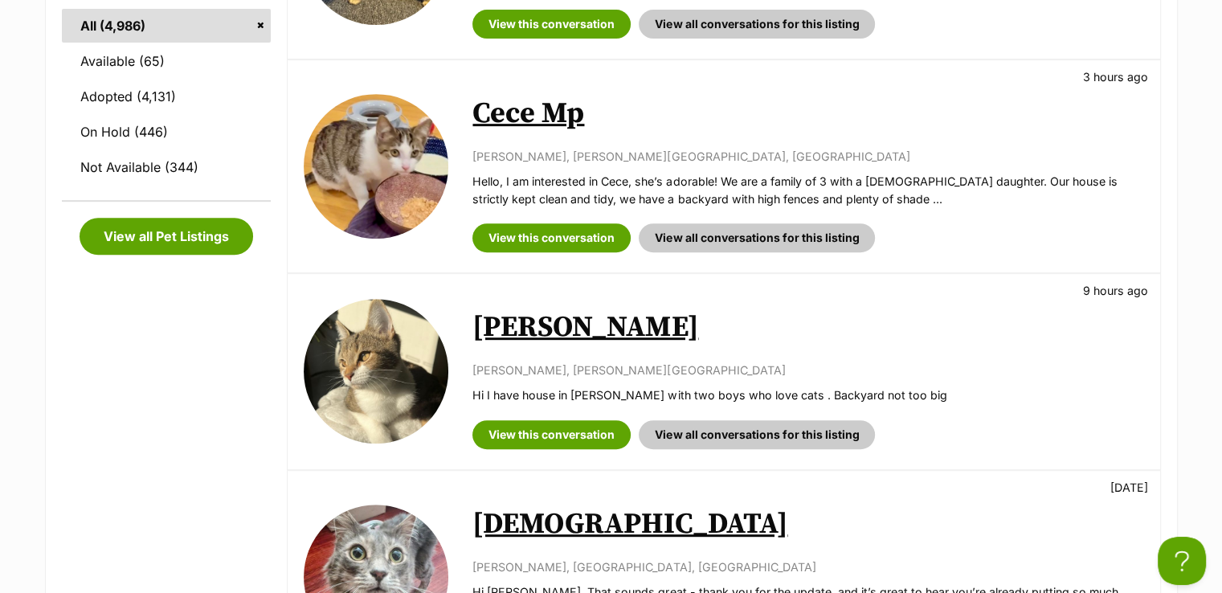
scroll to position [713, 0]
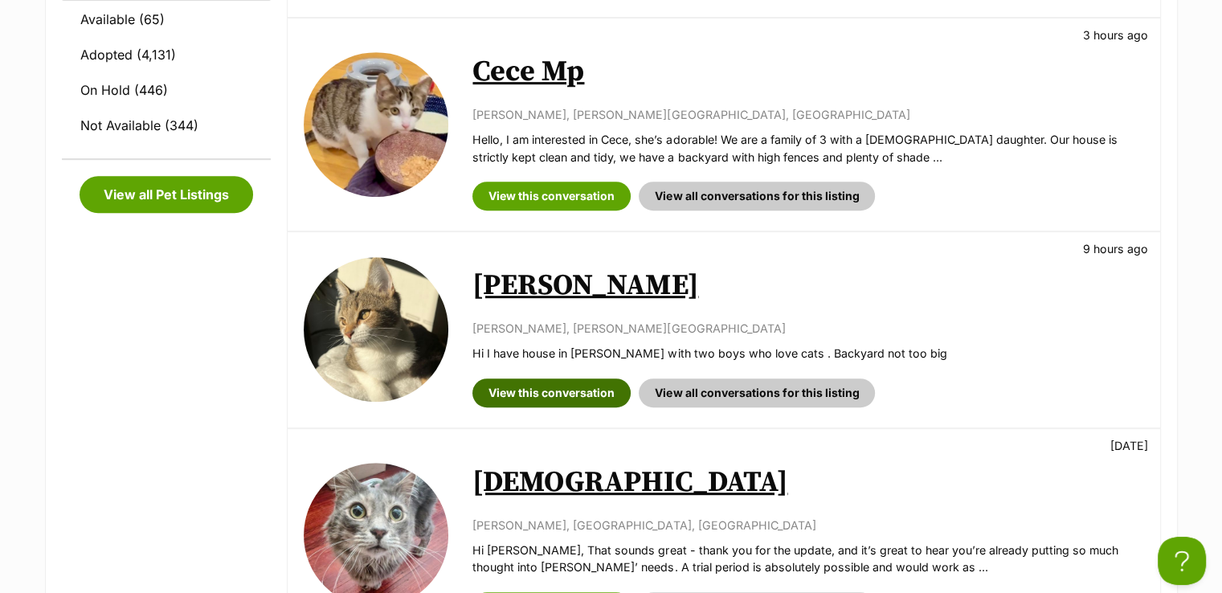
click at [598, 390] on link "View this conversation" at bounding box center [551, 392] width 158 height 29
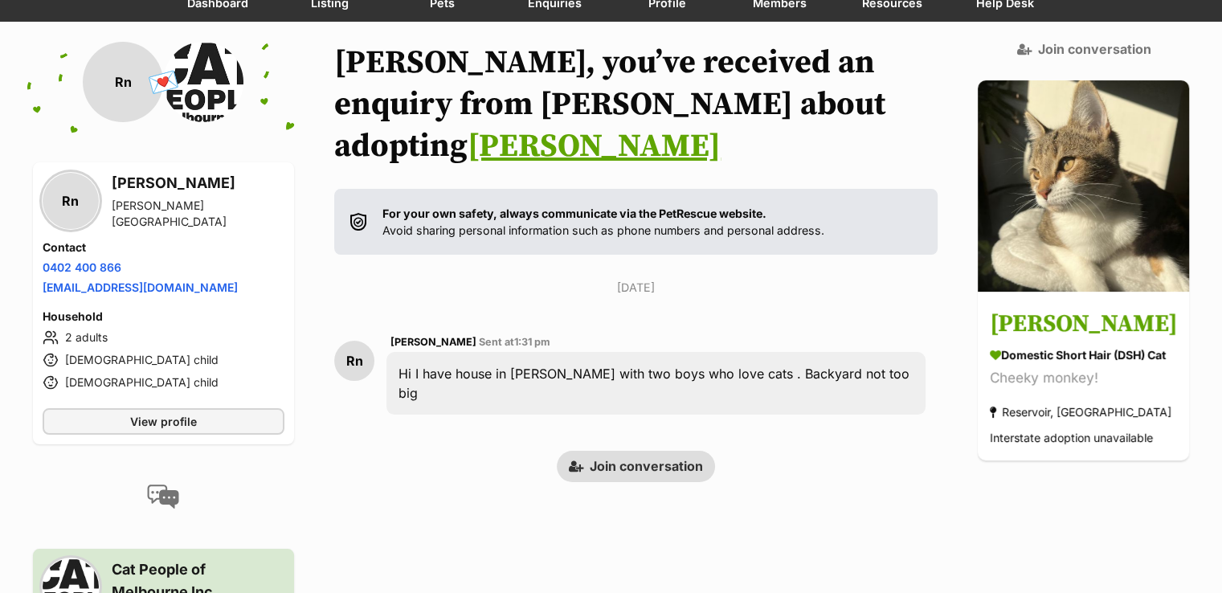
drag, startPoint x: 656, startPoint y: 411, endPoint x: 694, endPoint y: 80, distance: 333.3
click at [656, 451] on link "Join conversation" at bounding box center [636, 466] width 158 height 31
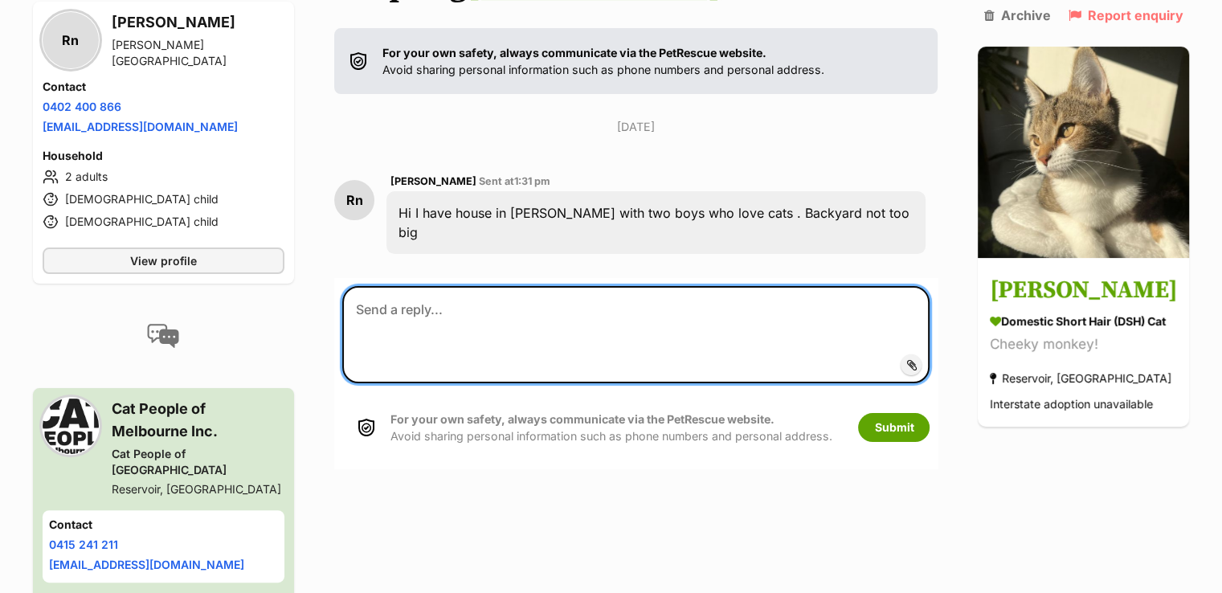
click at [679, 286] on textarea at bounding box center [635, 334] width 587 height 96
paste textarea "Lo IpsumdolOrsiTAME, Con adi elit sed doeiusm temp incidi ut l etd-magna aliq e…"
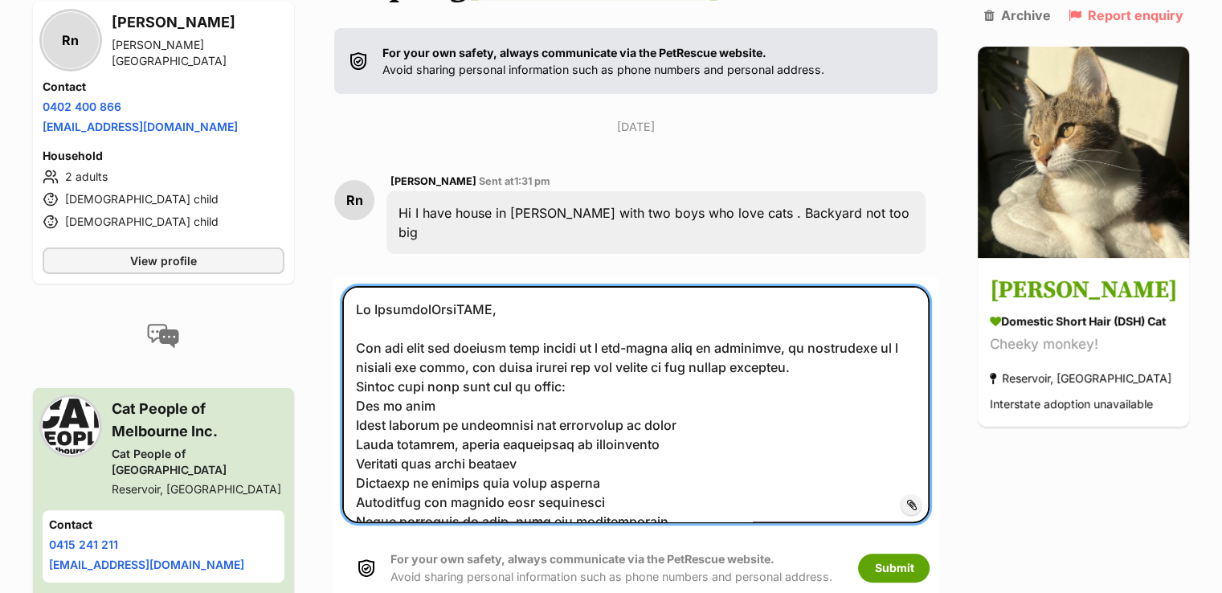
drag, startPoint x: 496, startPoint y: 247, endPoint x: 373, endPoint y: 247, distance: 122.9
click at [373, 286] on textarea at bounding box center [635, 404] width 587 height 237
click at [358, 323] on textarea at bounding box center [635, 404] width 587 height 237
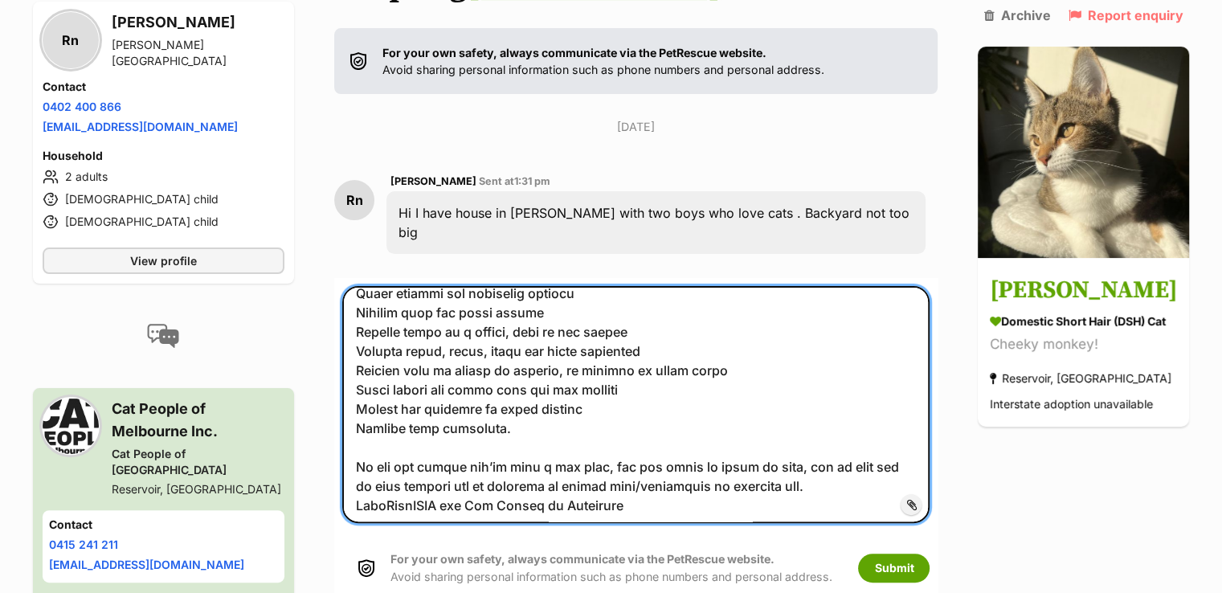
scroll to position [309, 0]
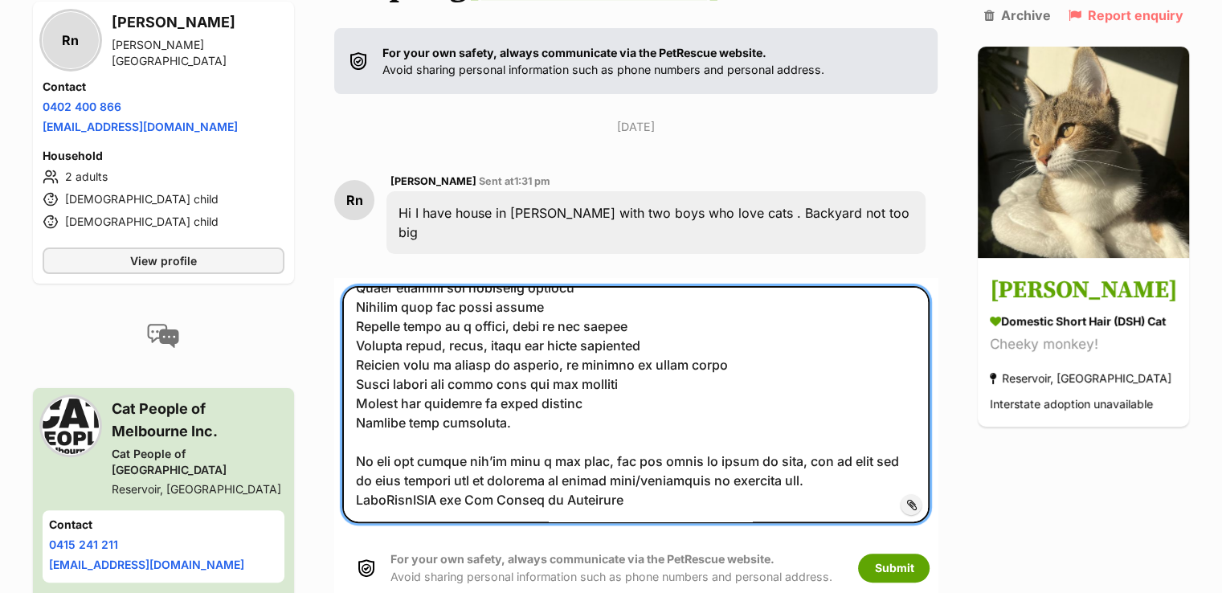
click at [360, 415] on textarea at bounding box center [635, 404] width 587 height 237
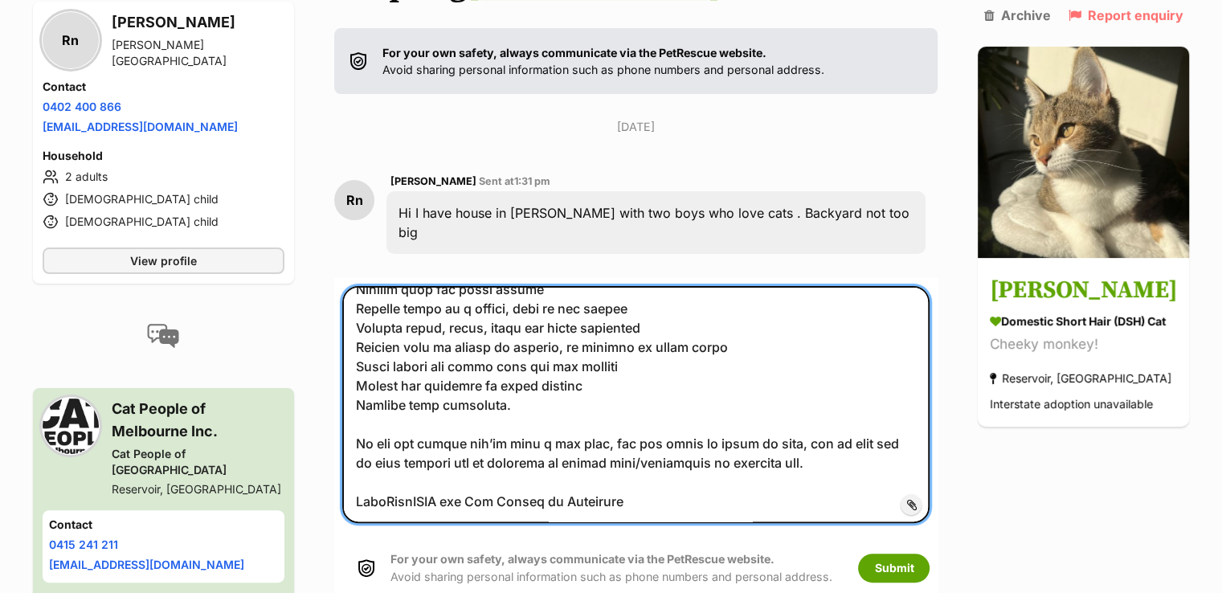
drag, startPoint x: 455, startPoint y: 439, endPoint x: 356, endPoint y: 442, distance: 98.9
click at [356, 442] on textarea at bounding box center [635, 404] width 587 height 237
type textarea "Hi Renu, All our cats are indoors only unless in a cat-proof yard or enclosure,…"
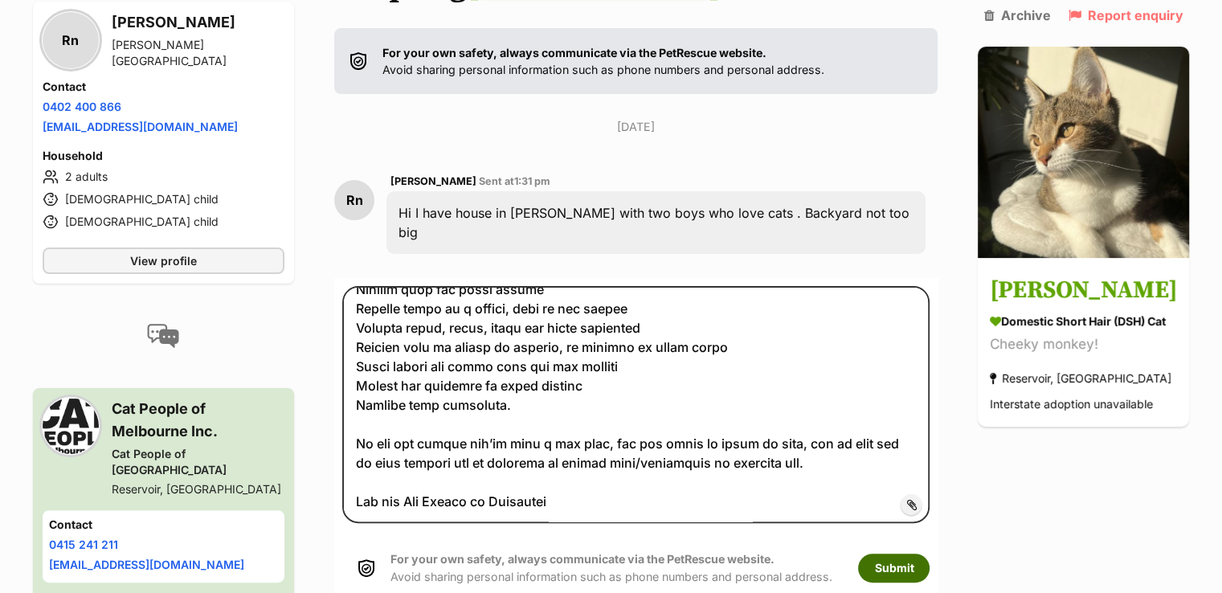
click at [913, 554] on button "Submit" at bounding box center [894, 568] width 72 height 29
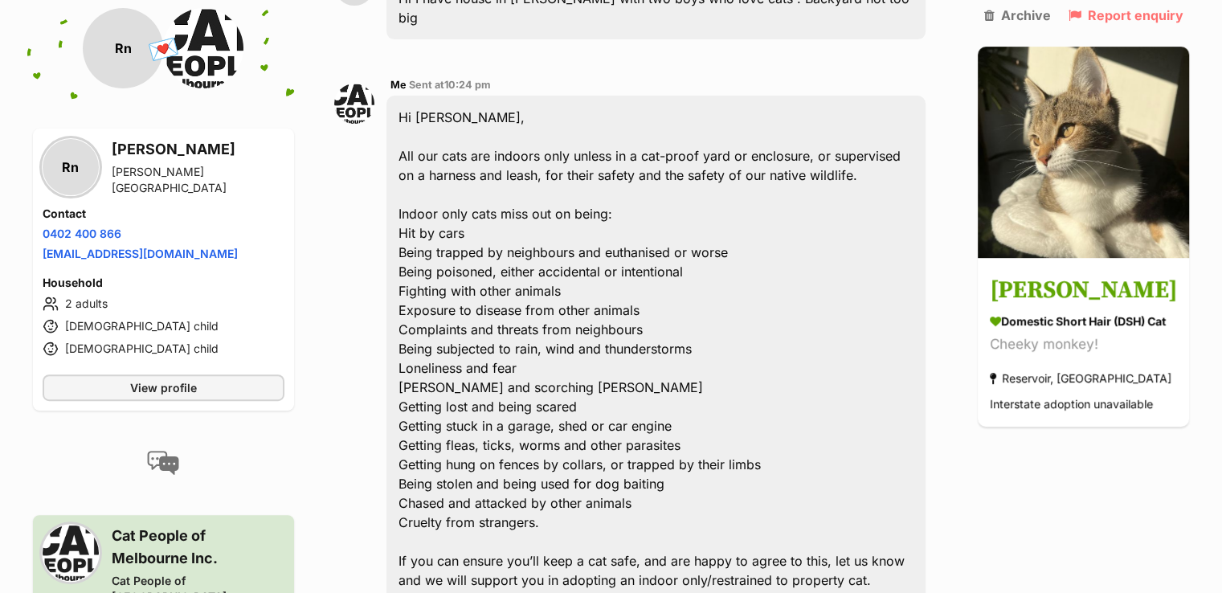
scroll to position [697, 0]
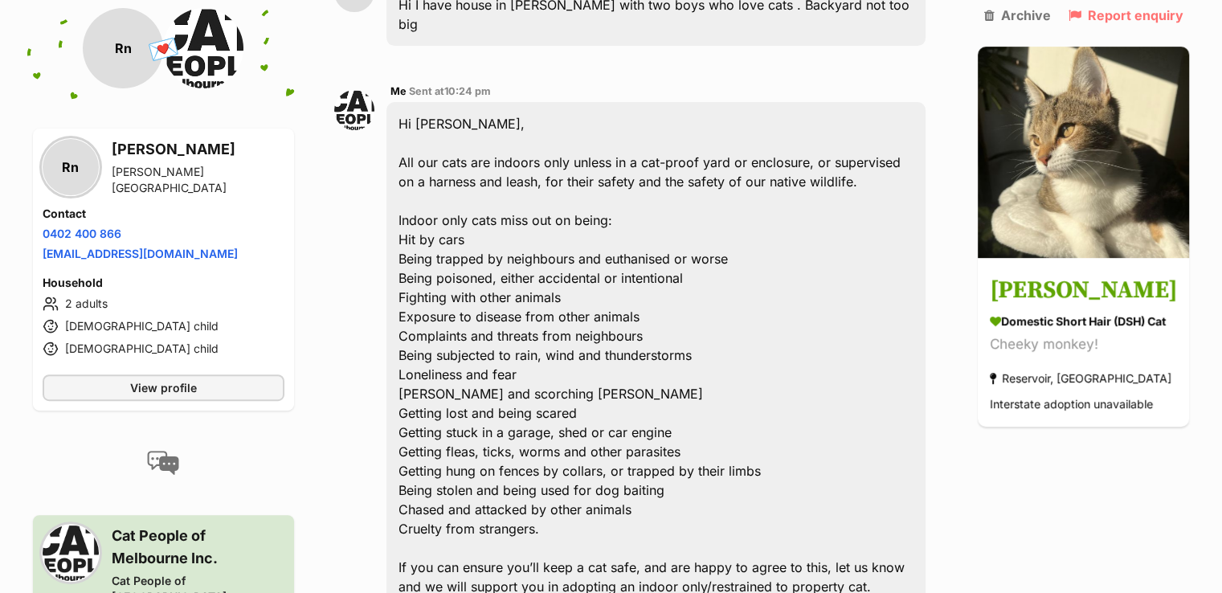
scroll to position [536, 0]
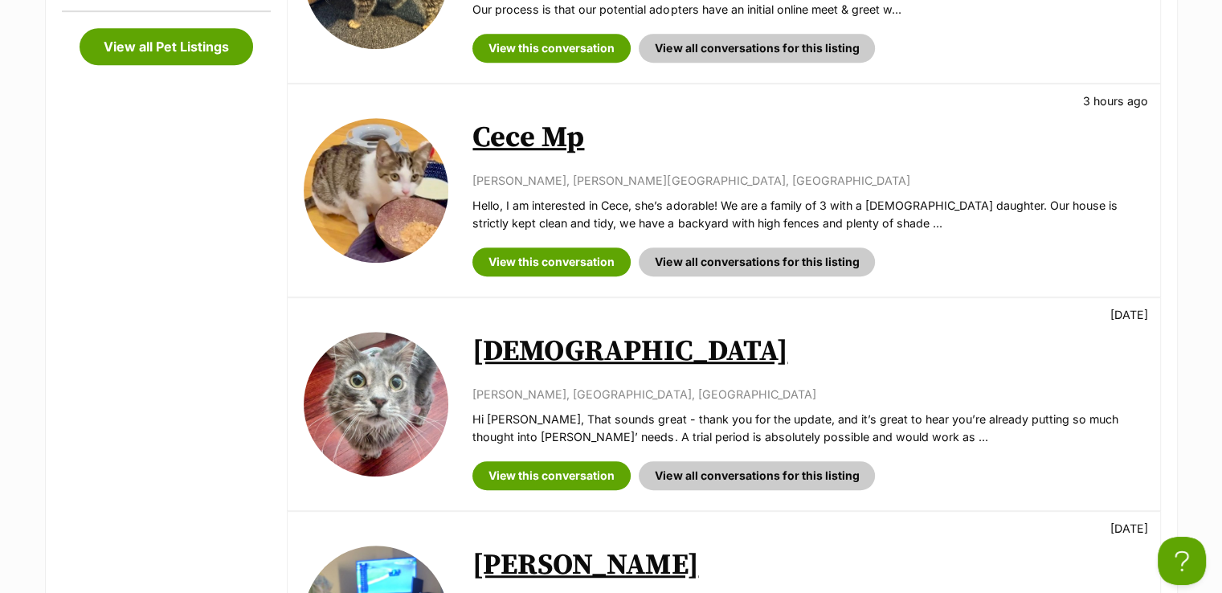
scroll to position [865, 0]
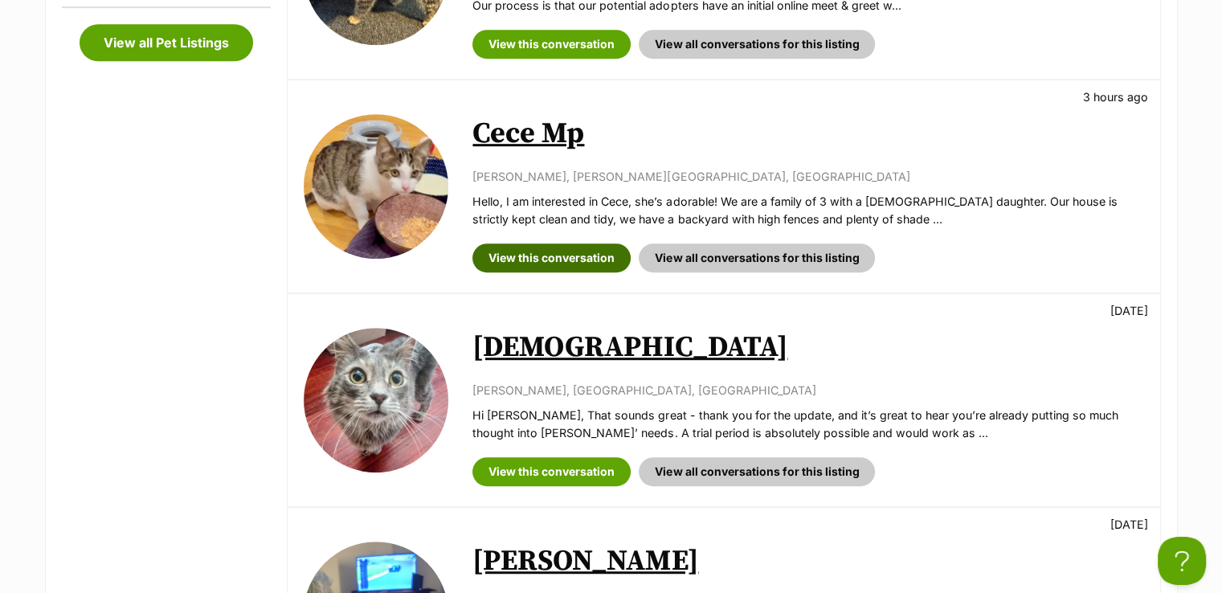
click at [574, 263] on link "View this conversation" at bounding box center [551, 257] width 158 height 29
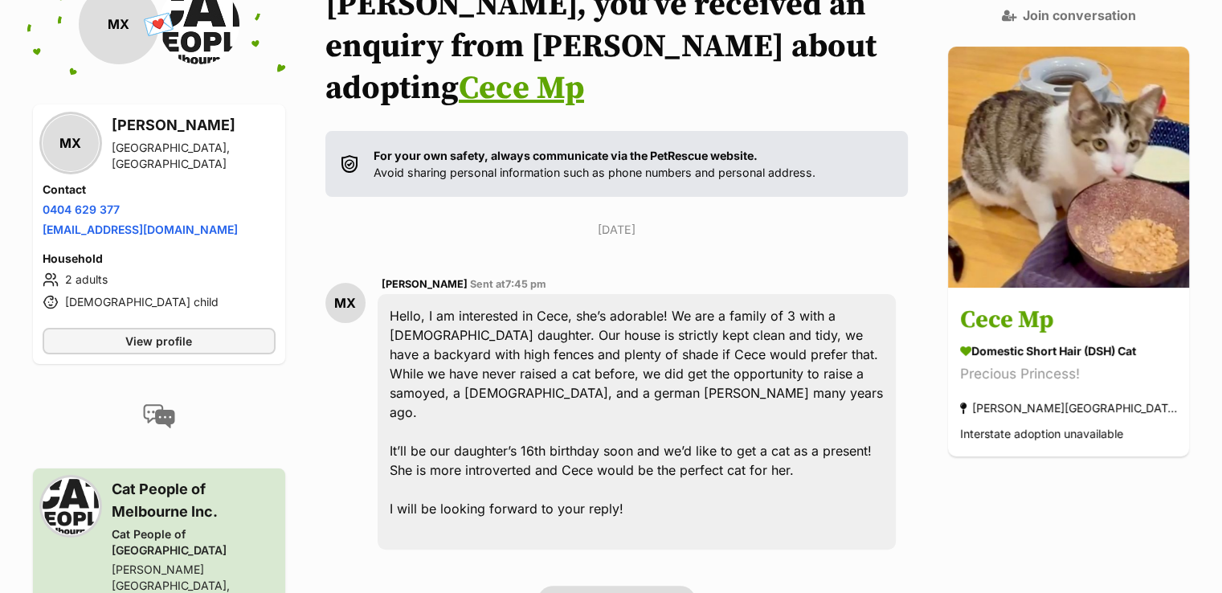
scroll to position [321, 0]
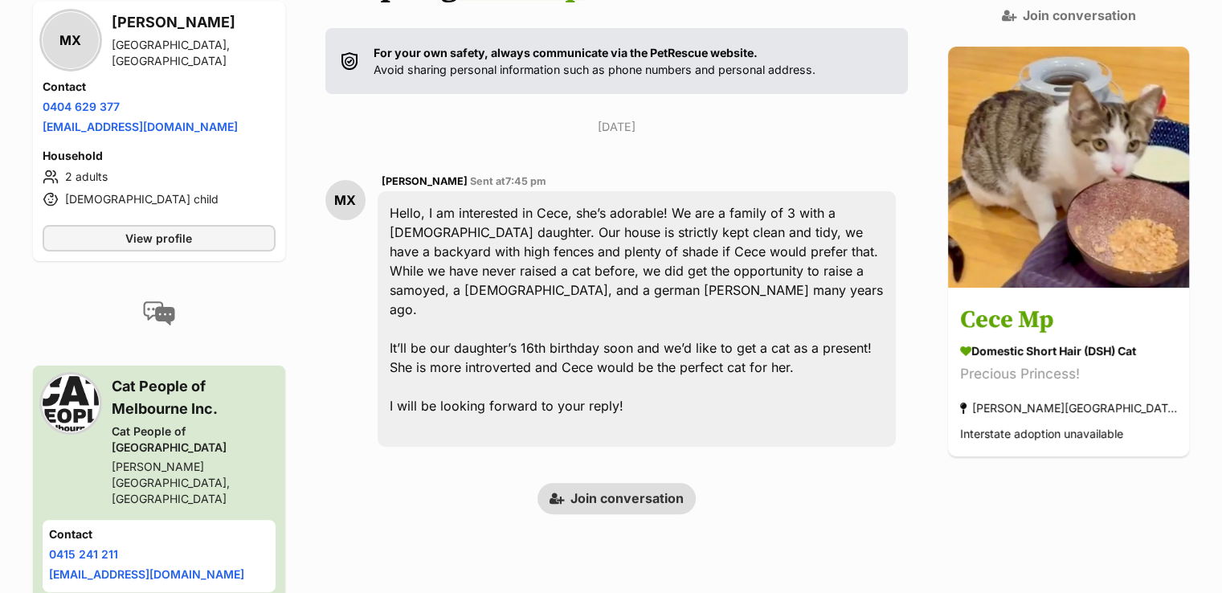
click at [970, 522] on div "Back to all conversations 💌 Conversation participant details MX MX [PERSON_NAME…" at bounding box center [611, 281] width 1181 height 800
click at [669, 483] on link "Join conversation" at bounding box center [617, 498] width 158 height 31
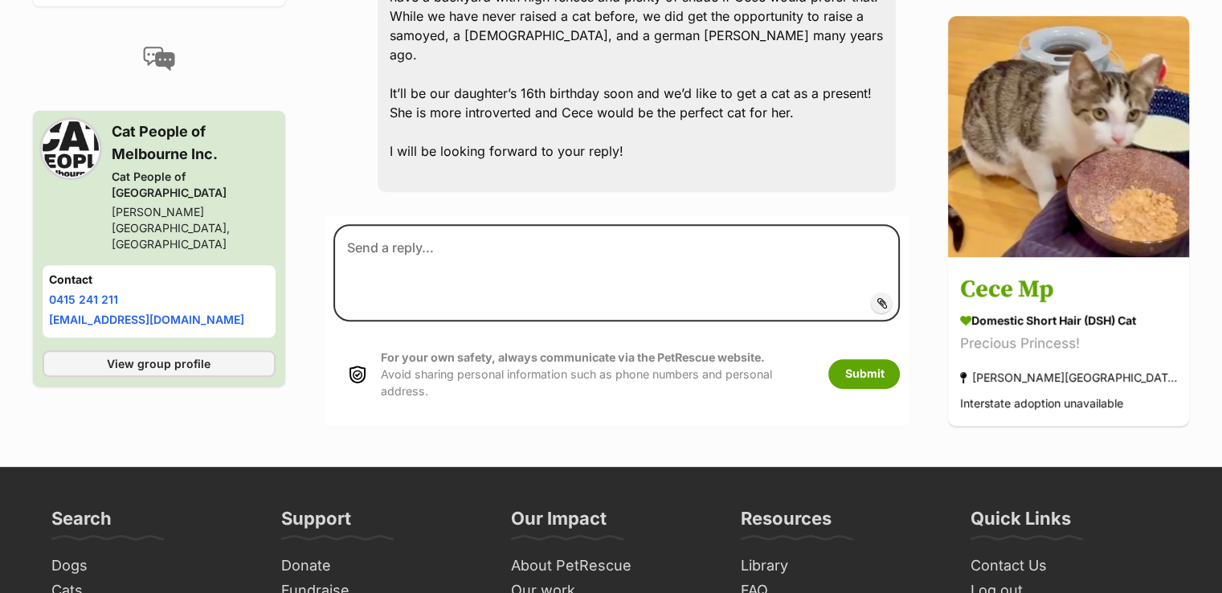
scroll to position [643, 0]
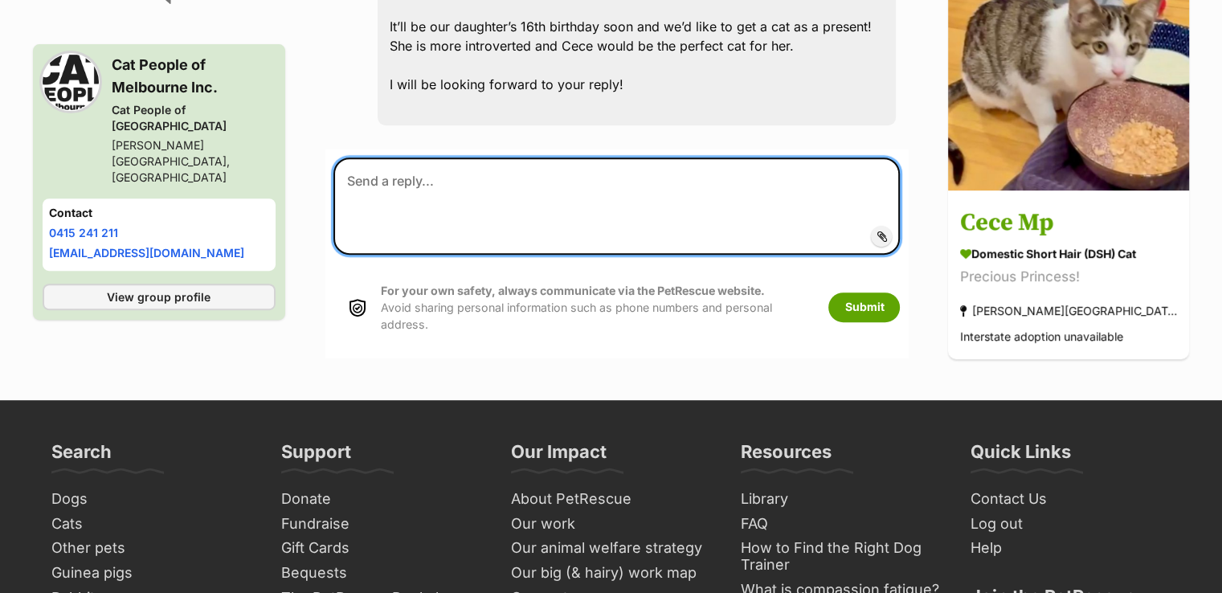
click at [628, 157] on textarea at bounding box center [616, 205] width 567 height 96
paste textarea "Hello Mindy, we do not adopt out kittens or cats as gifts. We are as an organis…"
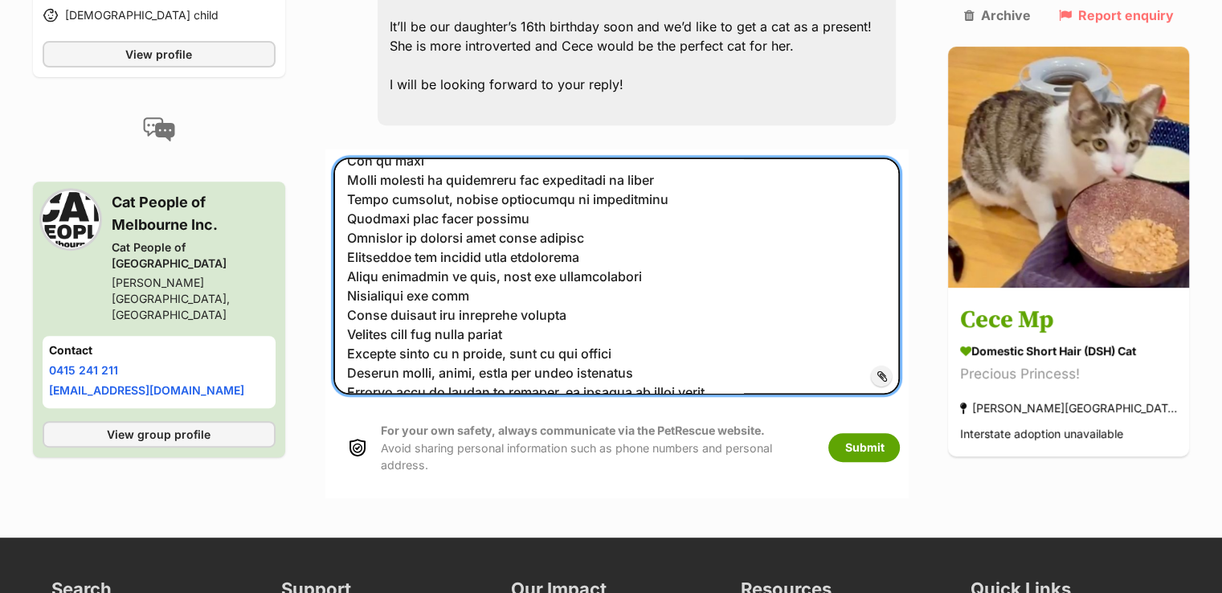
scroll to position [0, 0]
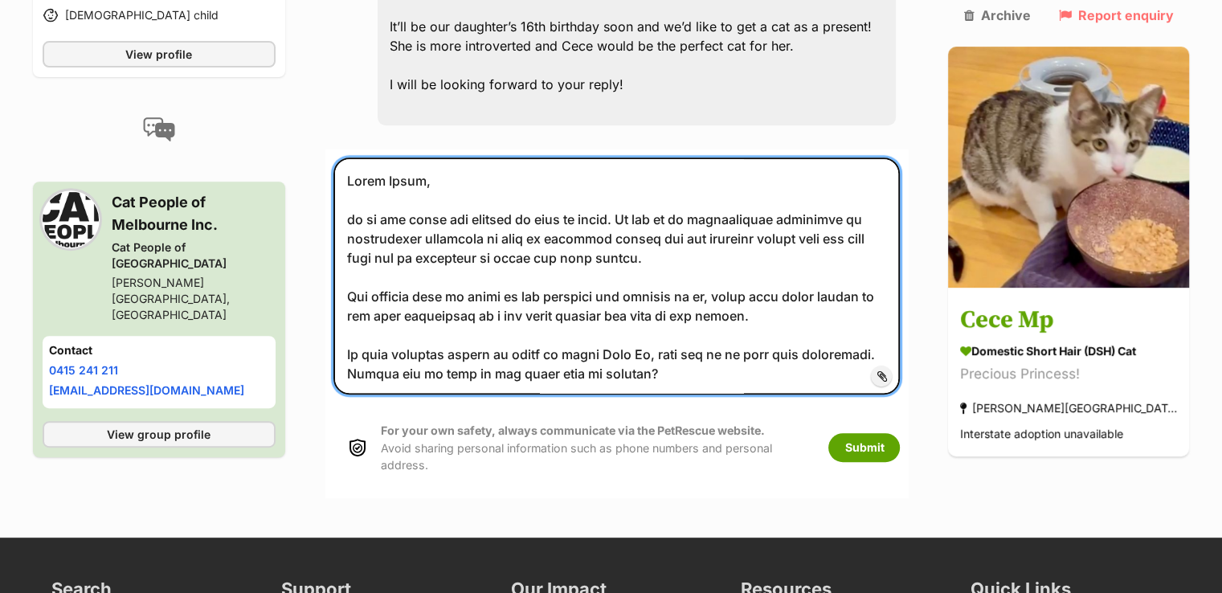
click at [366, 157] on textarea at bounding box center [616, 275] width 567 height 237
drag, startPoint x: 858, startPoint y: 206, endPoint x: 622, endPoint y: 244, distance: 239.2
click at [622, 244] on textarea at bounding box center [616, 275] width 567 height 237
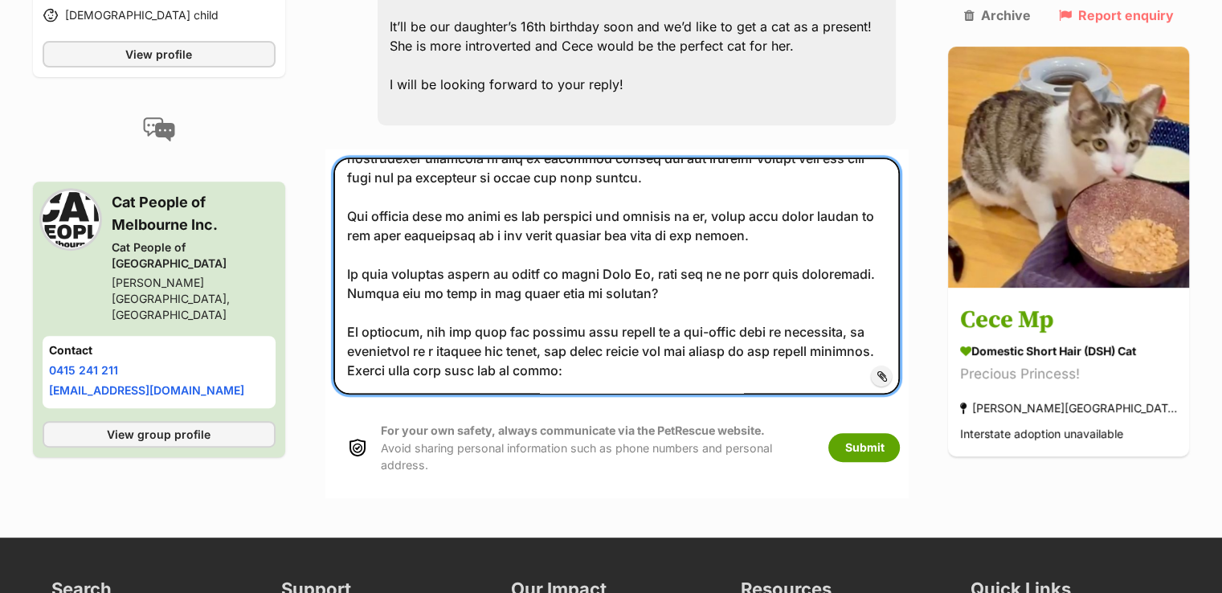
drag, startPoint x: 814, startPoint y: 206, endPoint x: 758, endPoint y: 178, distance: 62.9
click at [758, 178] on textarea at bounding box center [616, 275] width 567 height 237
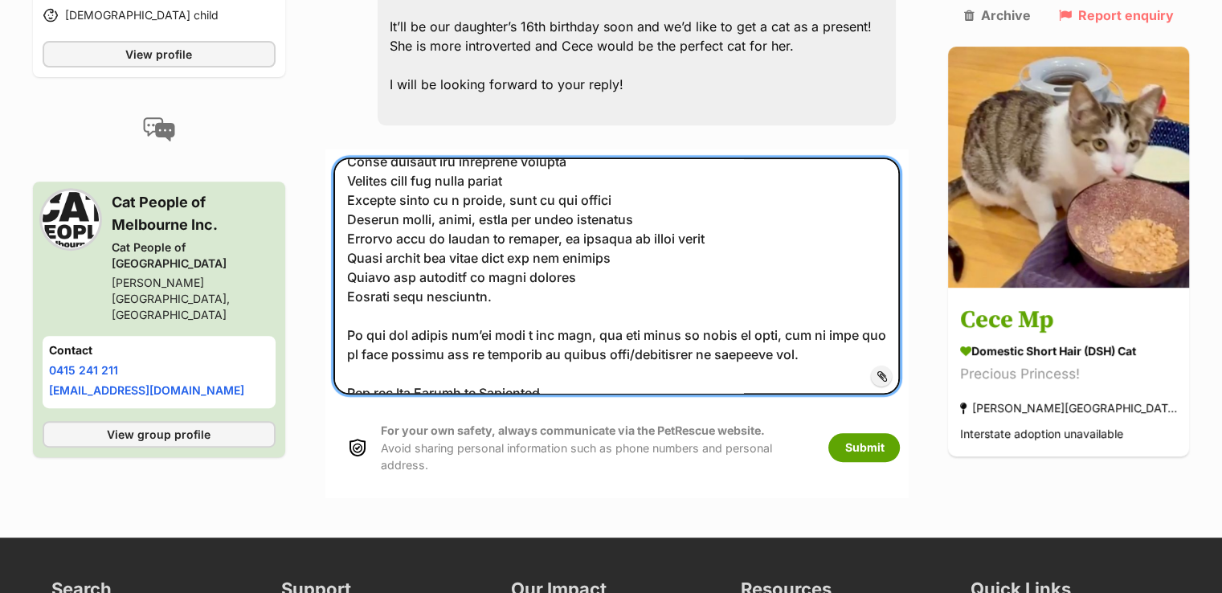
scroll to position [502, 0]
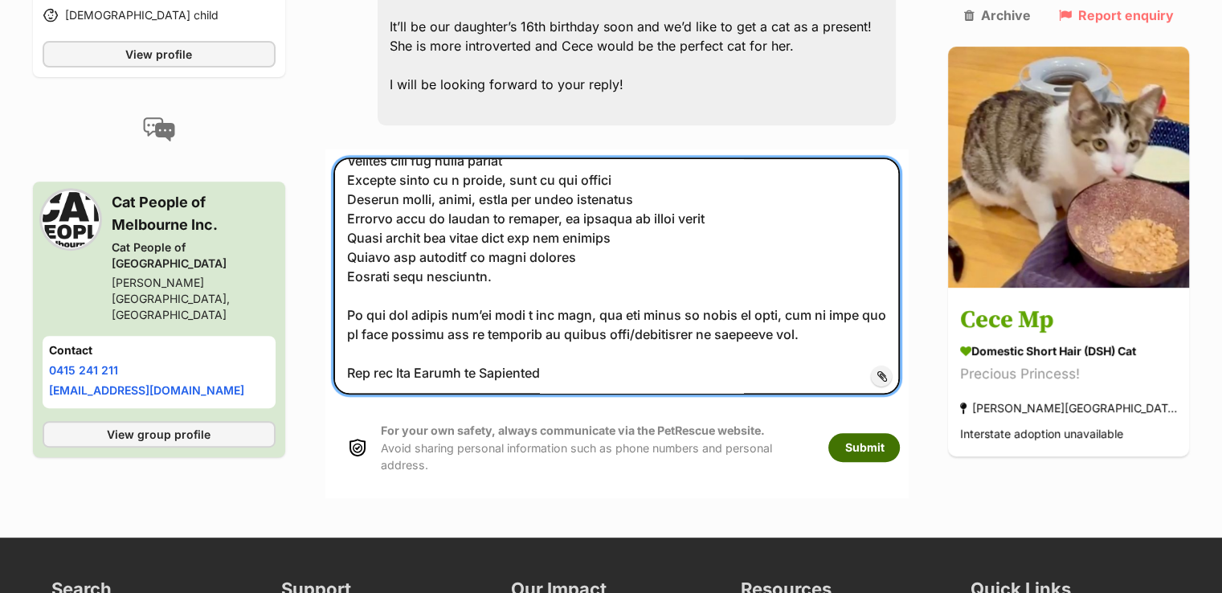
type textarea "Hello Mindy, We do not adopt out kittens or cats as gifts. We are as an organis…"
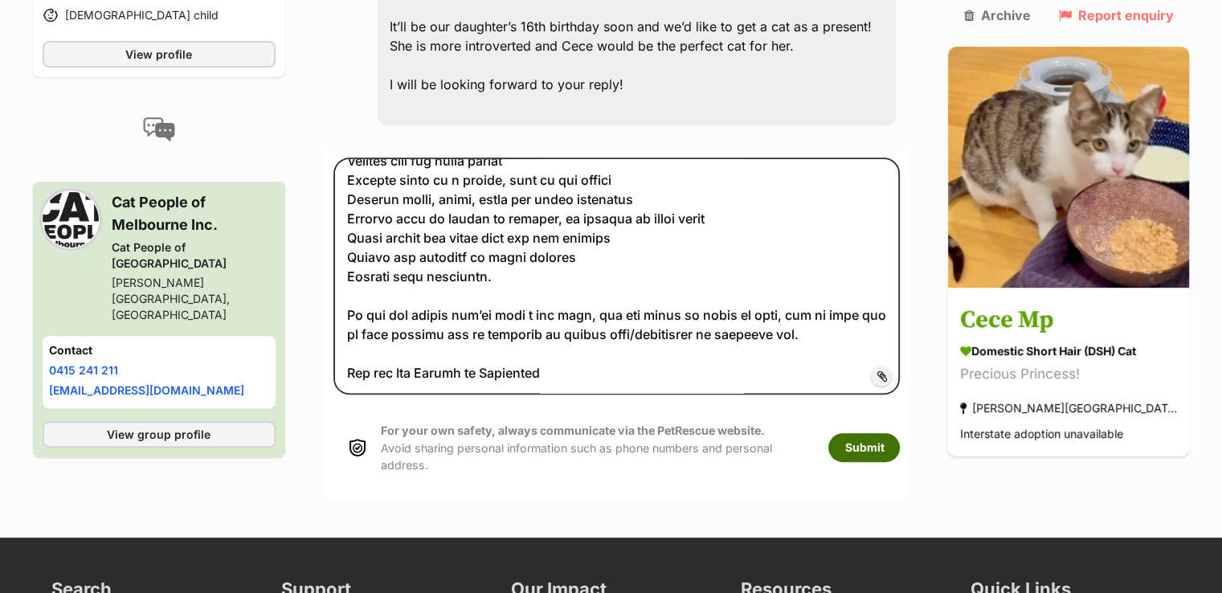
click at [900, 433] on button "Submit" at bounding box center [864, 447] width 72 height 29
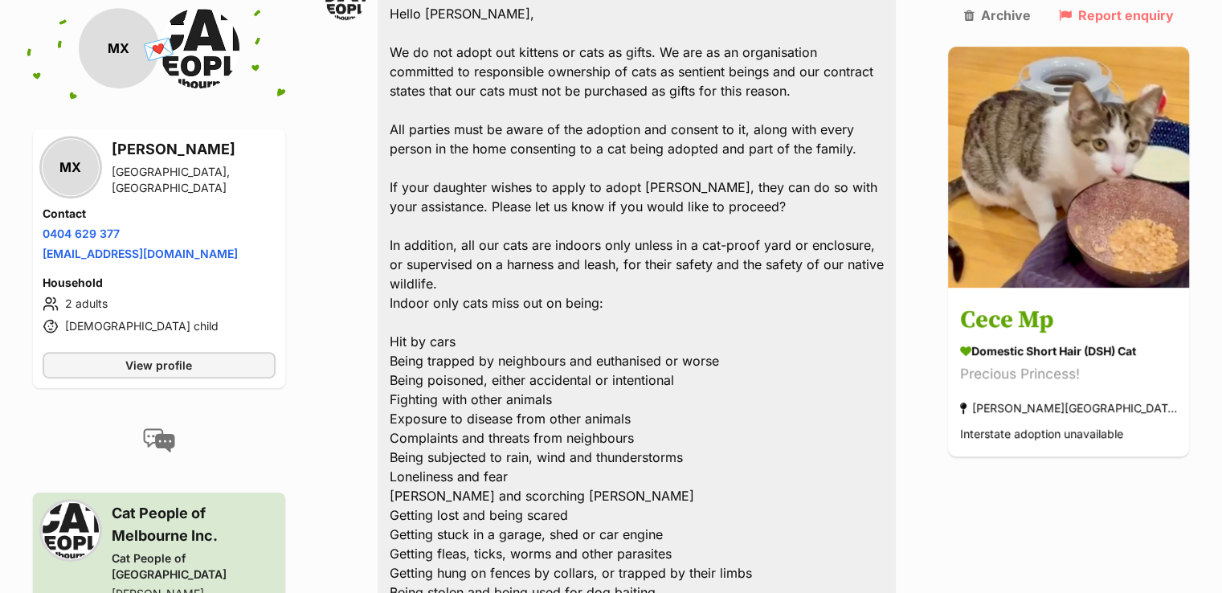
scroll to position [835, 0]
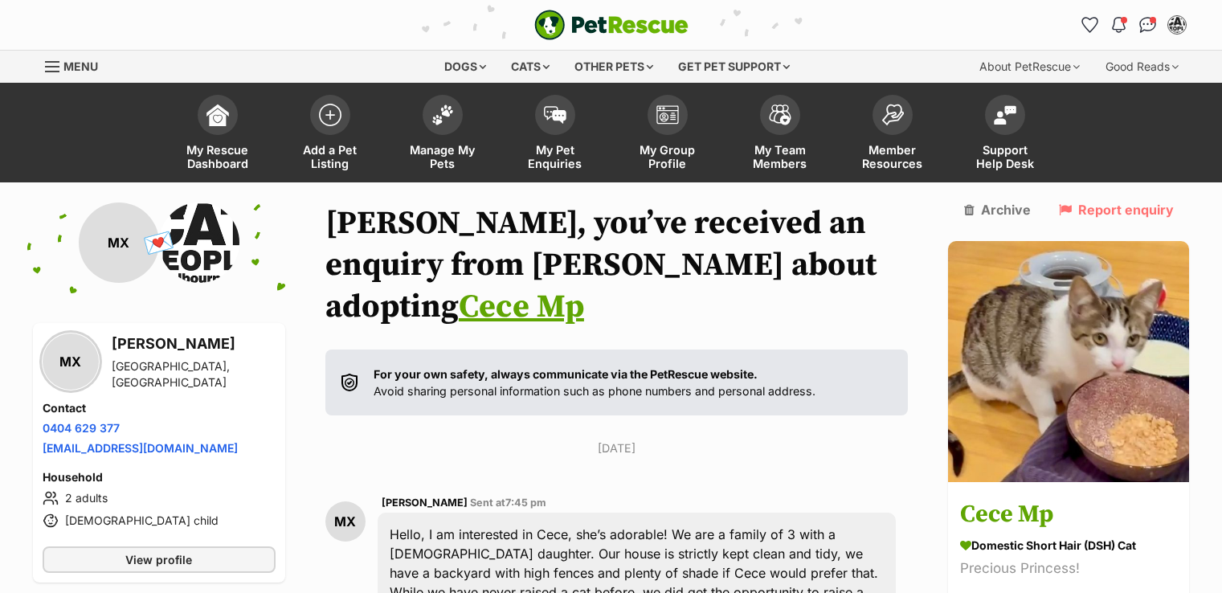
scroll to position [321, 0]
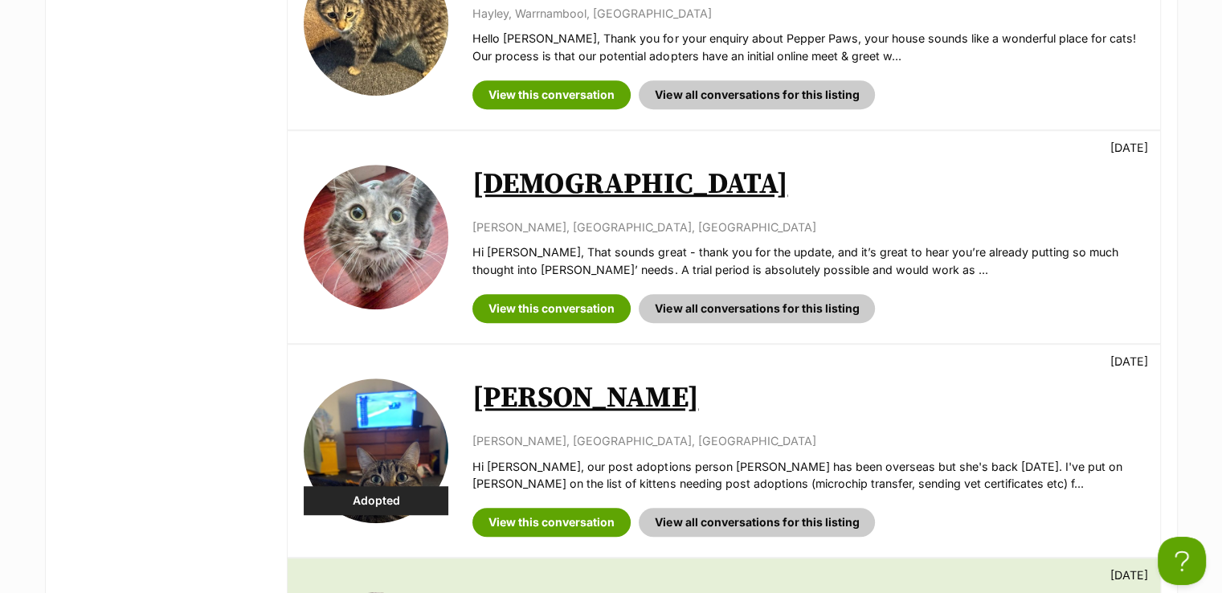
scroll to position [865, 0]
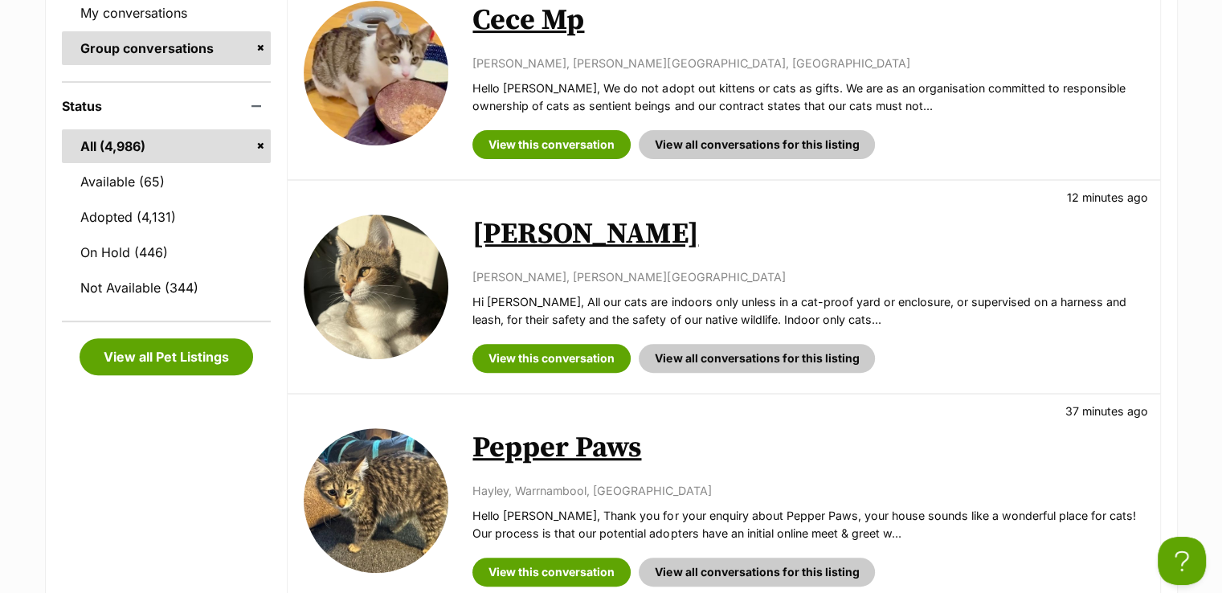
scroll to position [785, 0]
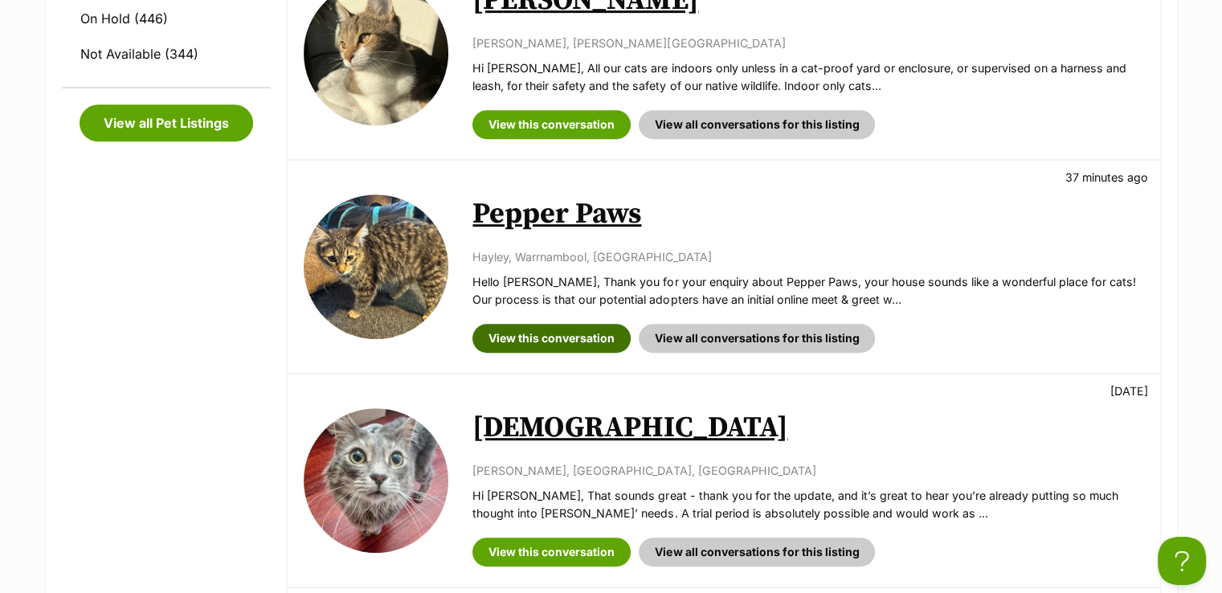
click at [581, 337] on link "View this conversation" at bounding box center [551, 338] width 158 height 29
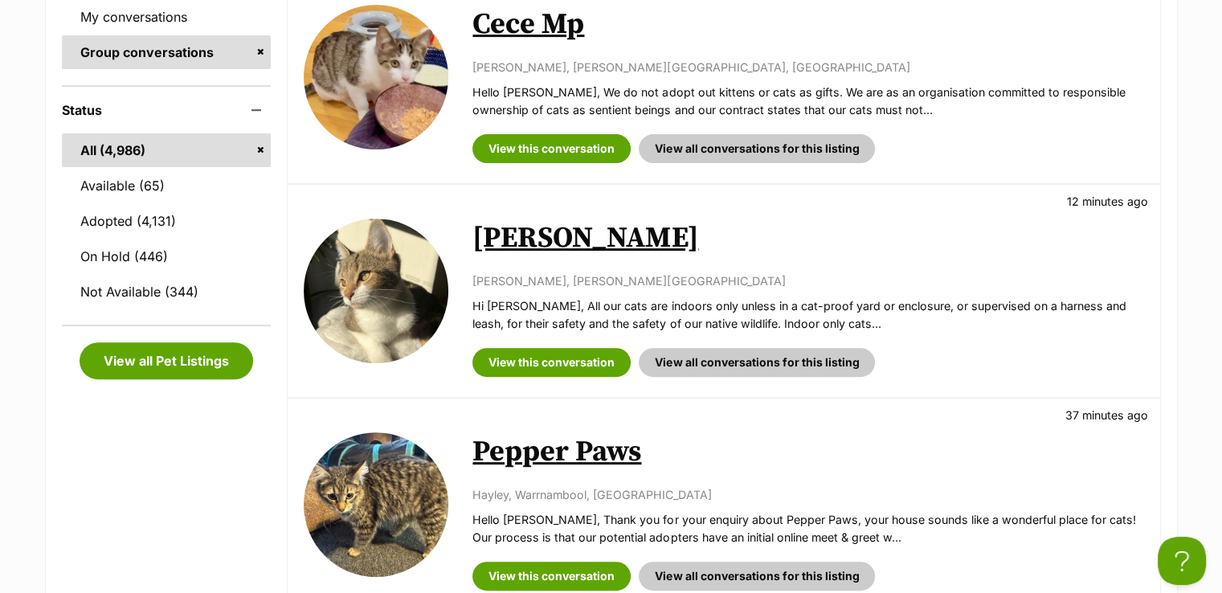
scroll to position [544, 0]
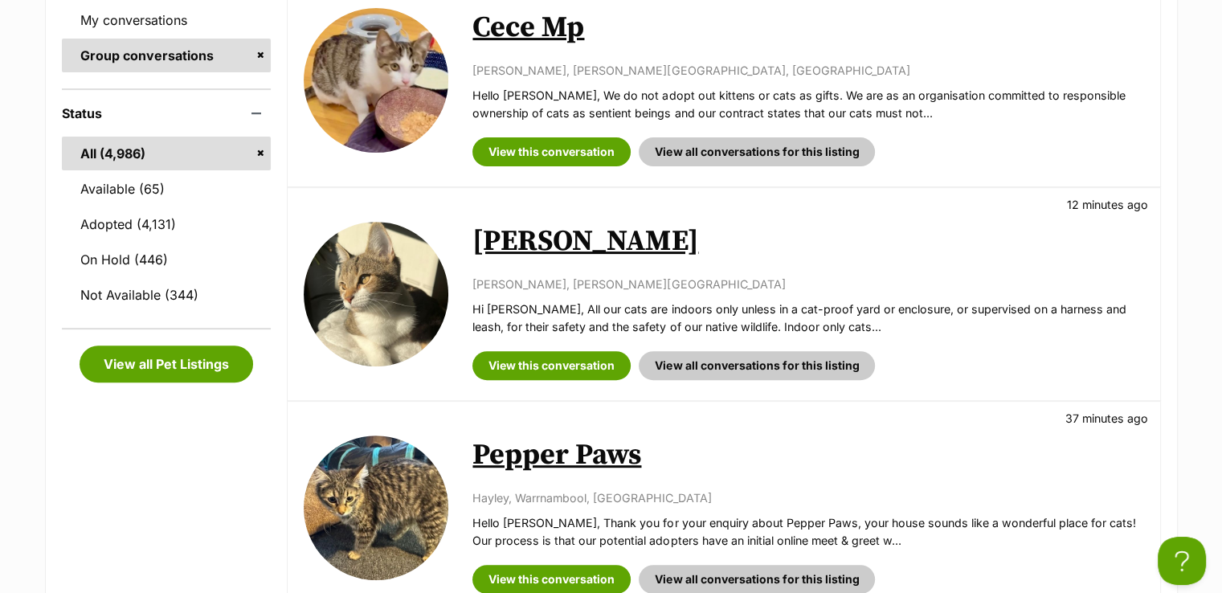
drag, startPoint x: 1138, startPoint y: 348, endPoint x: 1092, endPoint y: 339, distance: 46.6
click at [1138, 347] on div "View this conversation View all conversations for this listing" at bounding box center [807, 359] width 671 height 41
click at [601, 364] on link "View this conversation" at bounding box center [551, 365] width 158 height 29
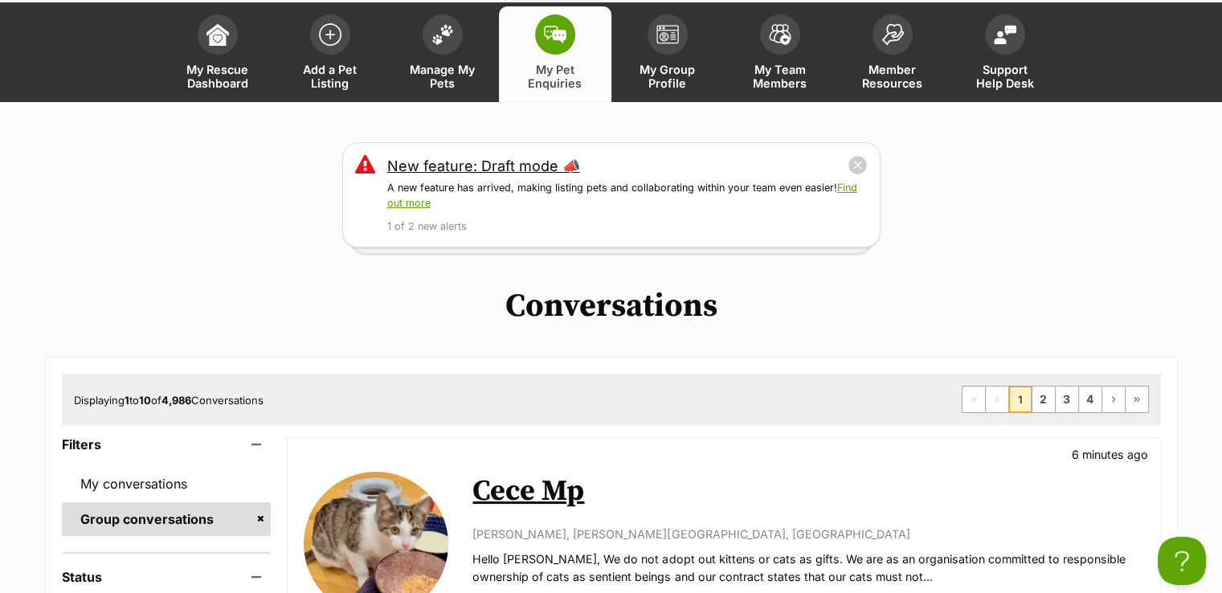
scroll to position [0, 0]
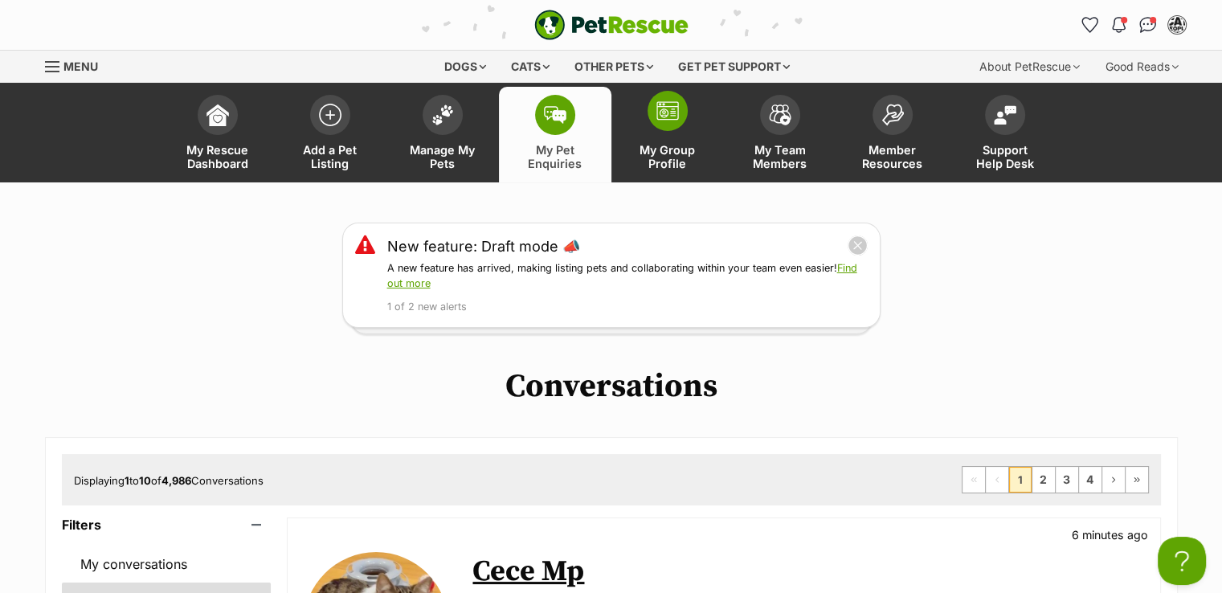
click at [668, 97] on span at bounding box center [668, 111] width 40 height 40
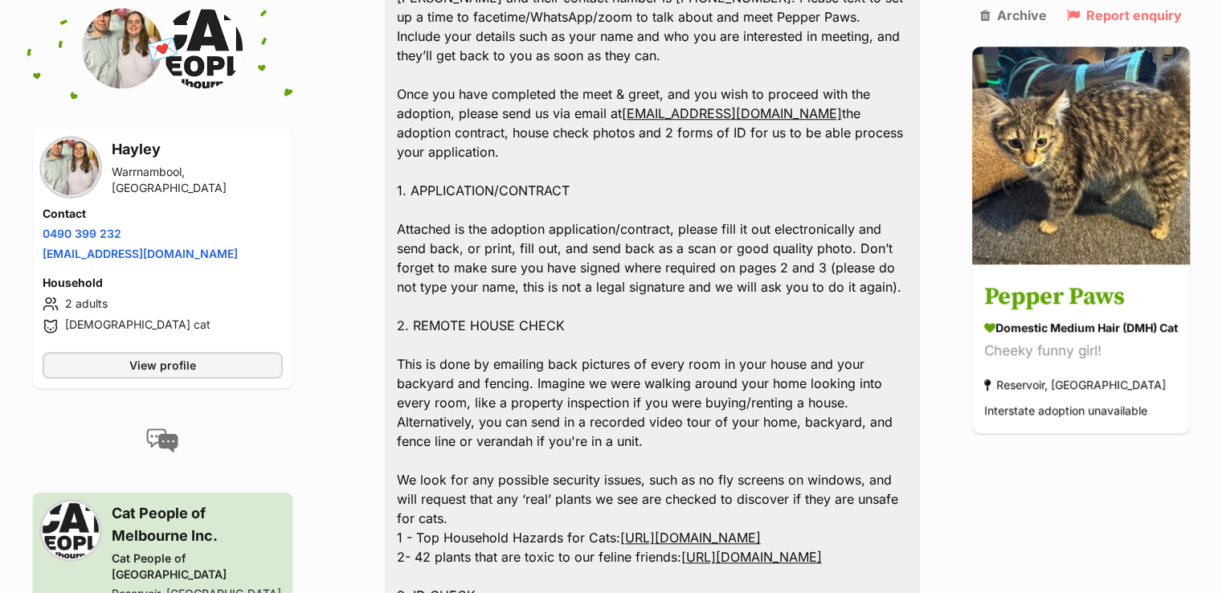
scroll to position [1368, 0]
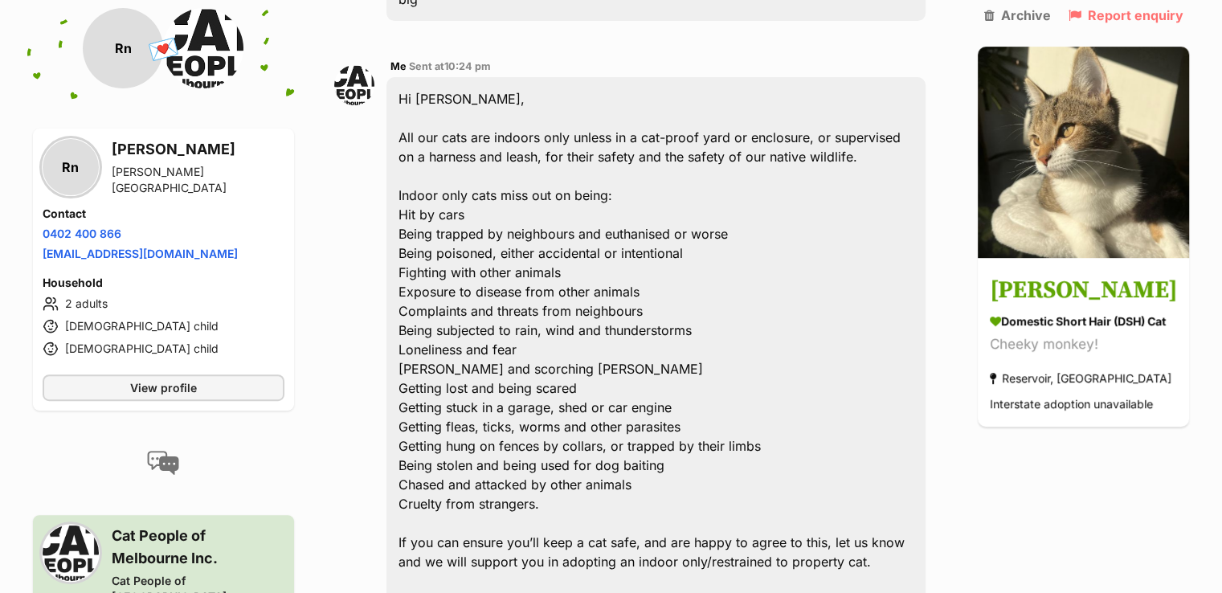
scroll to position [723, 0]
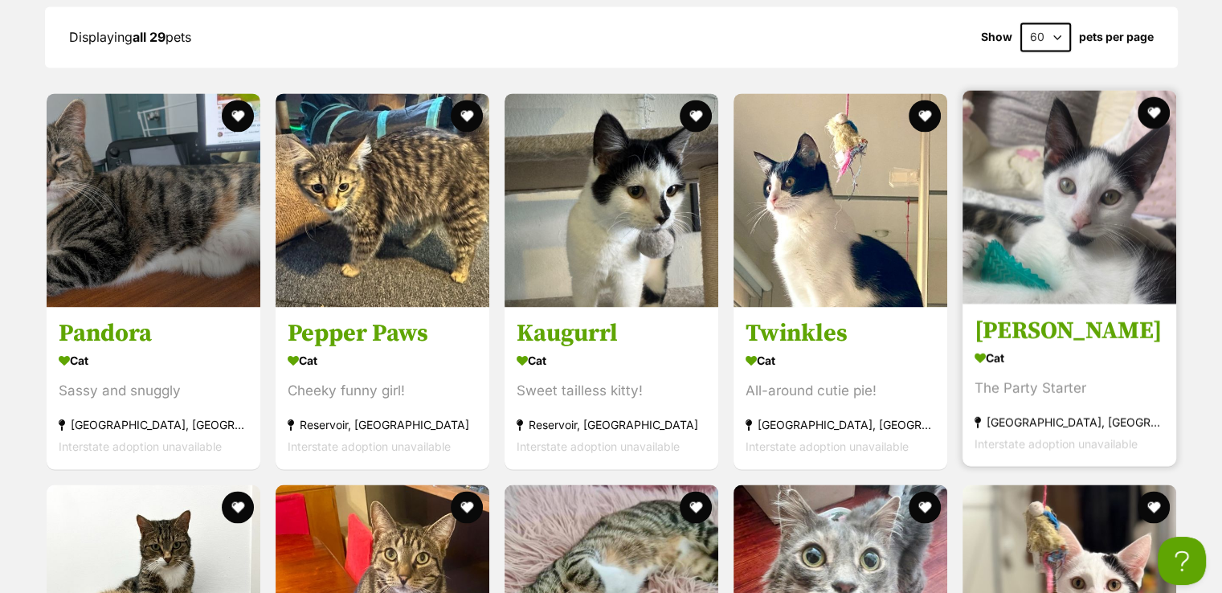
scroll to position [2476, 0]
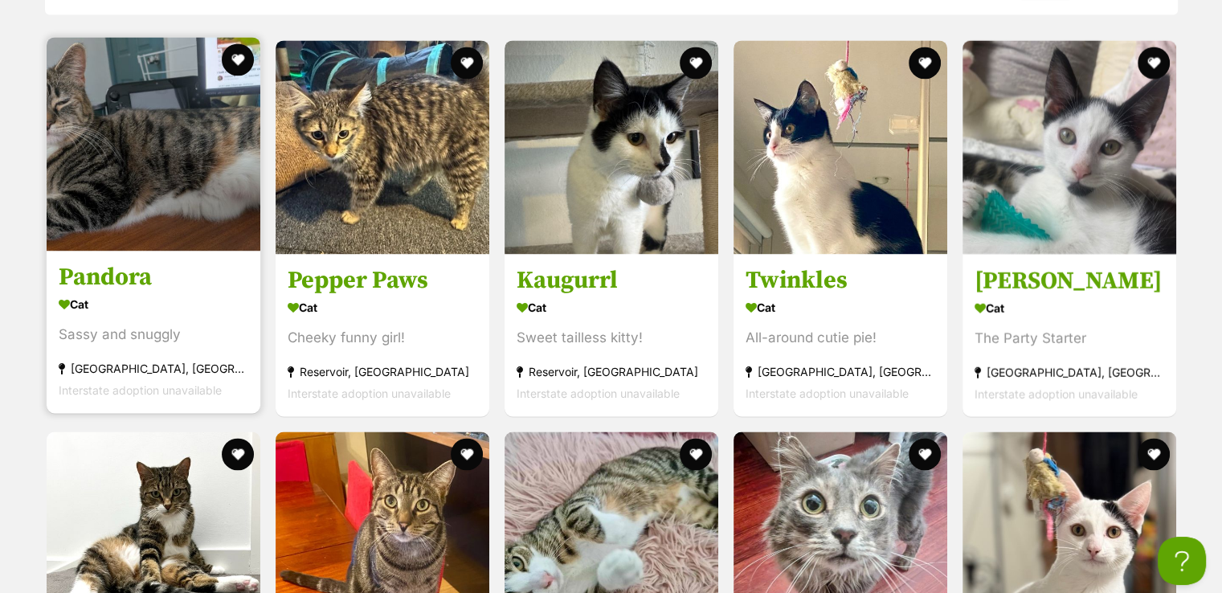
click at [161, 219] on img at bounding box center [154, 144] width 214 height 214
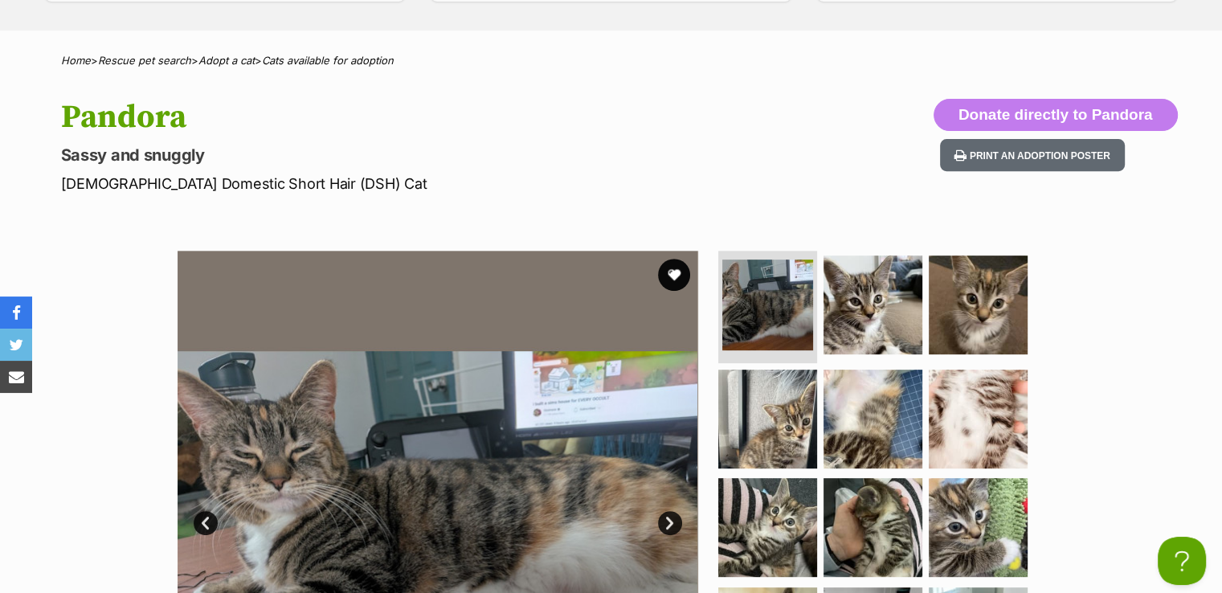
scroll to position [643, 0]
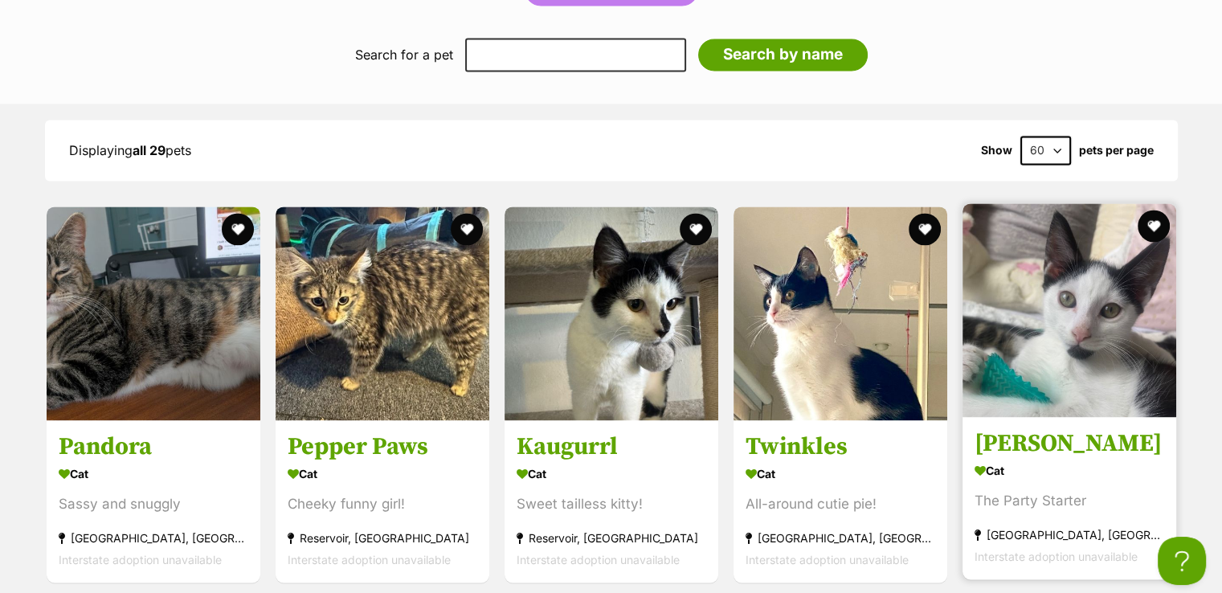
scroll to position [2844, 0]
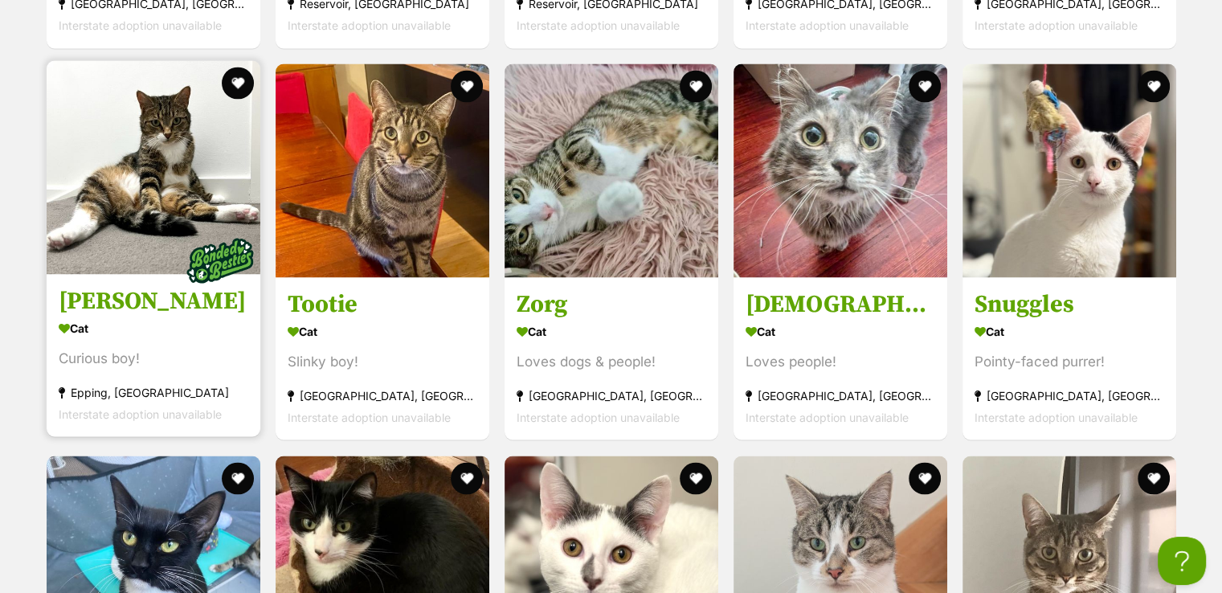
click at [190, 180] on img at bounding box center [154, 167] width 214 height 214
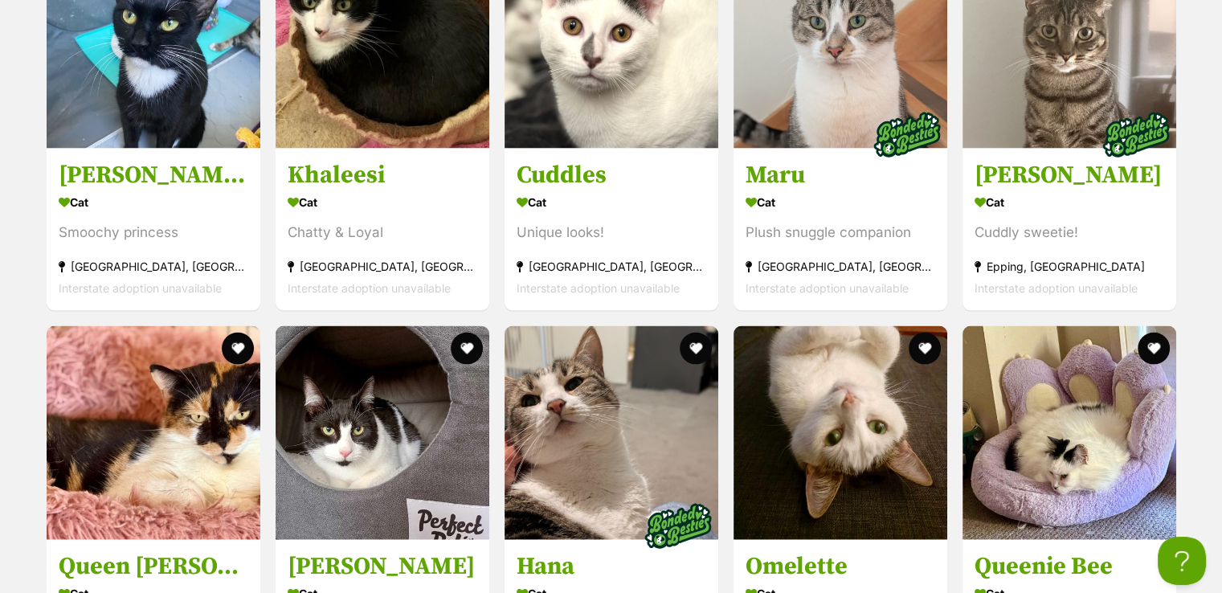
scroll to position [3407, 0]
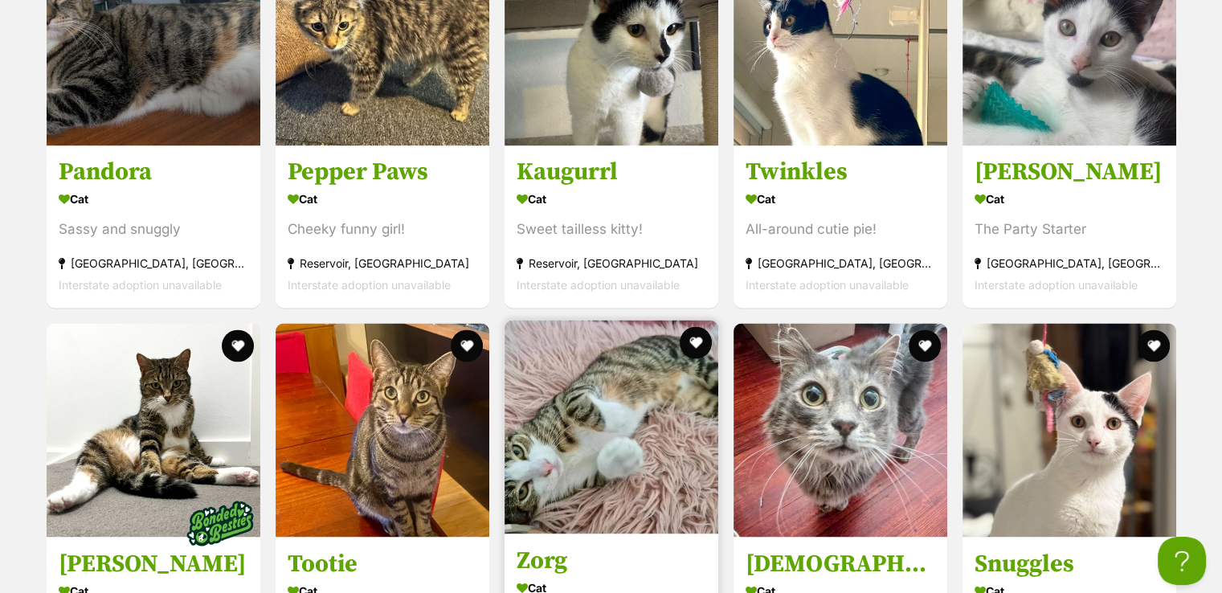
scroll to position [2362, 0]
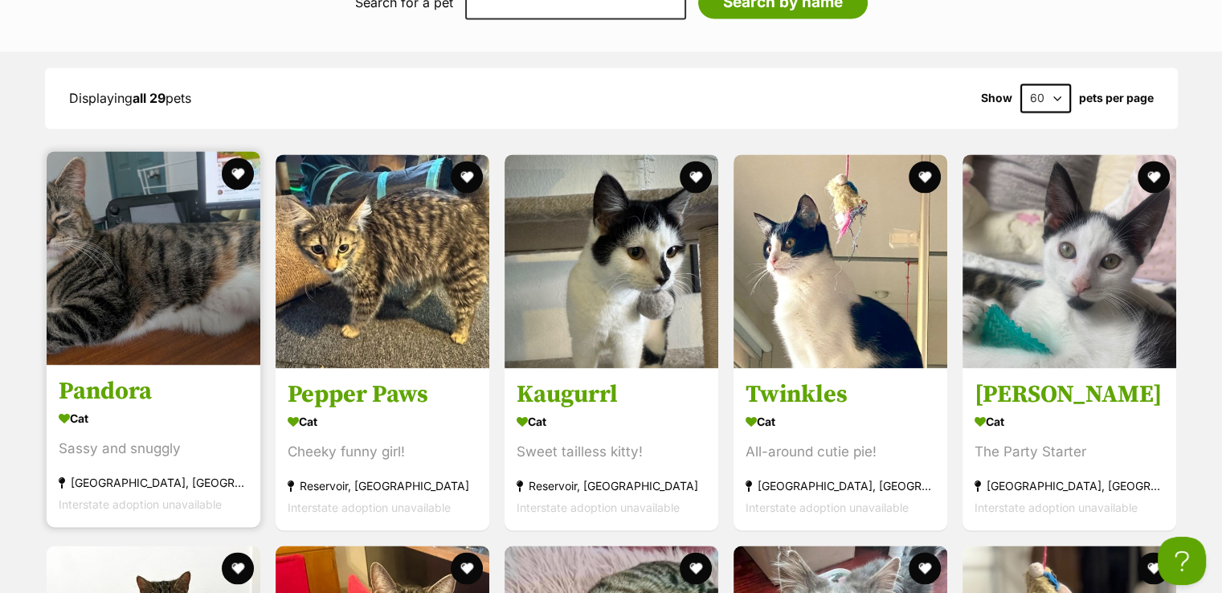
click at [92, 247] on img at bounding box center [154, 258] width 214 height 214
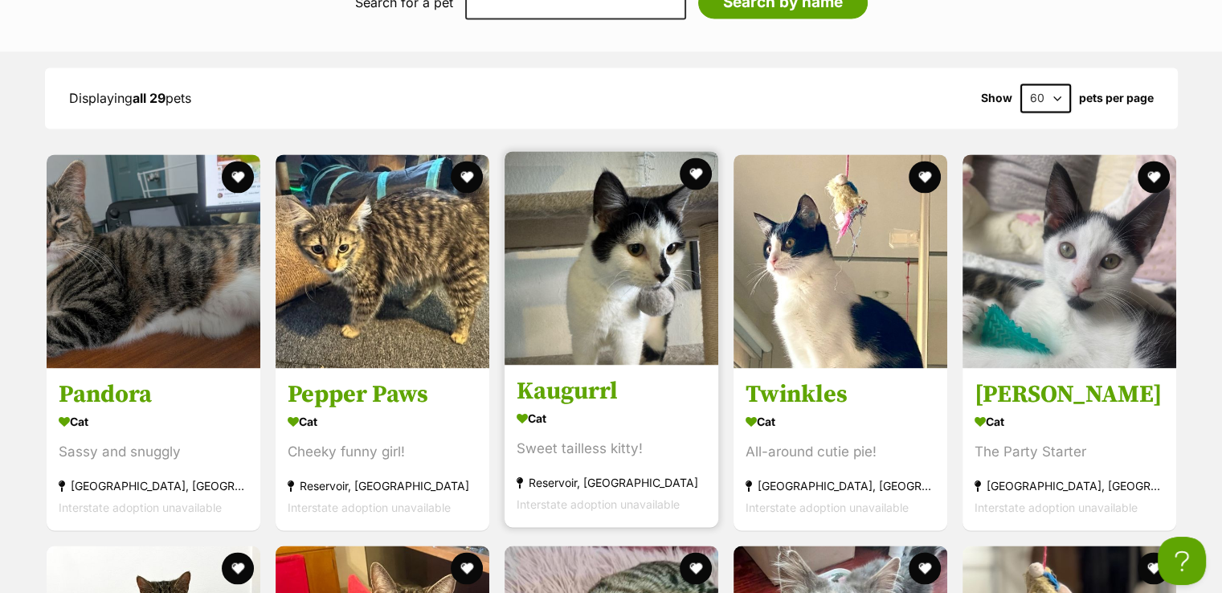
scroll to position [3628, 0]
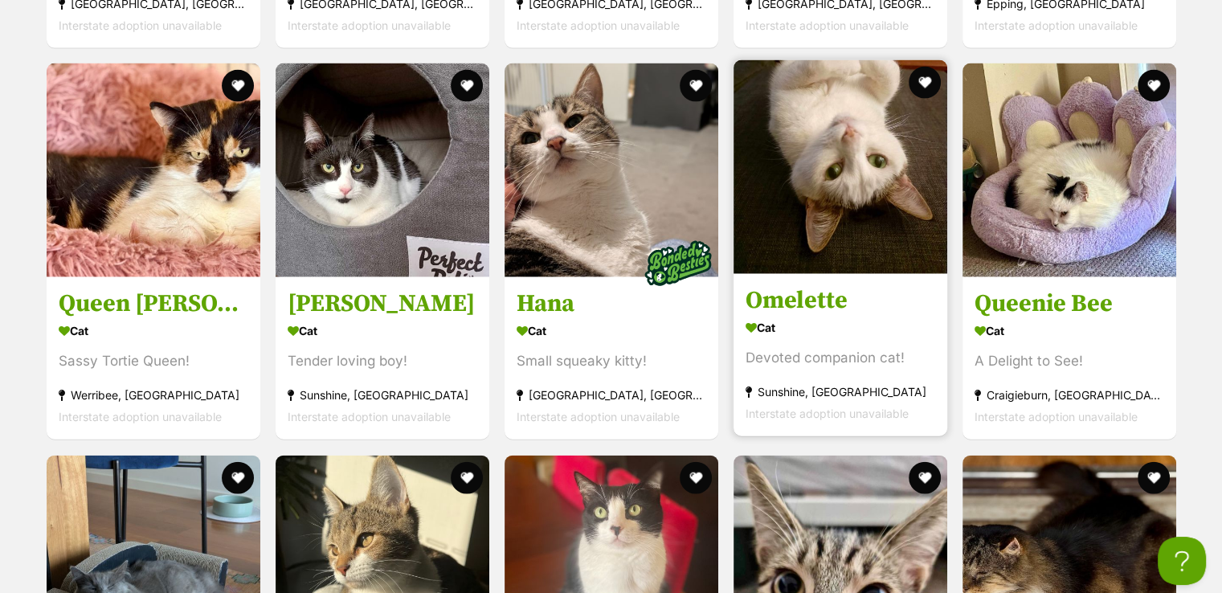
click at [825, 218] on img at bounding box center [841, 167] width 214 height 214
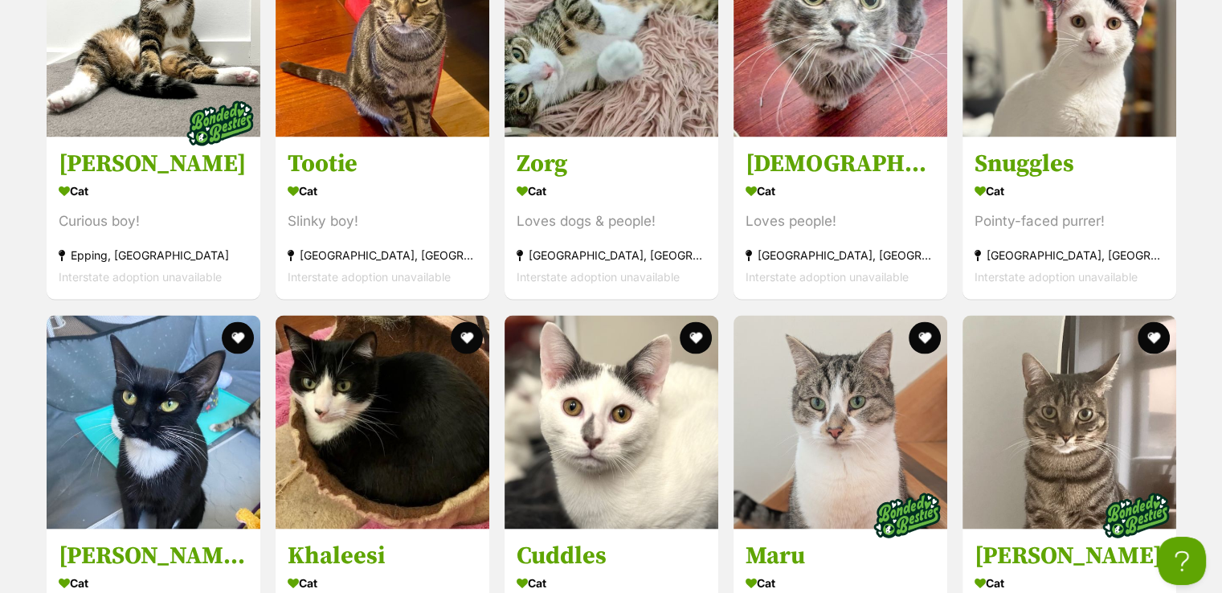
scroll to position [3547, 0]
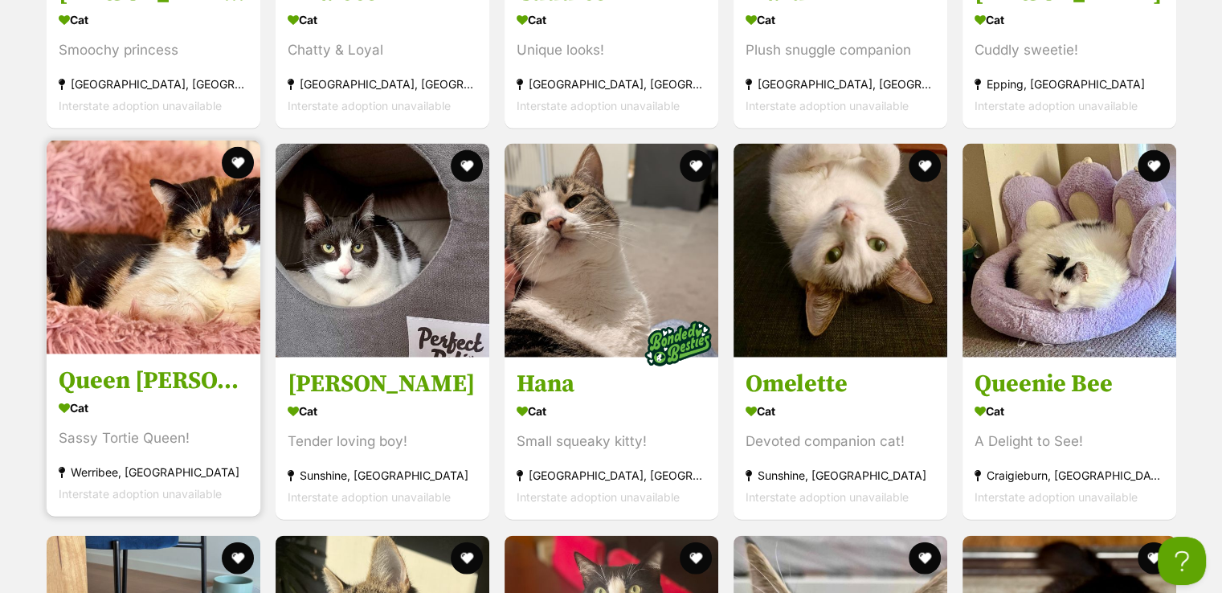
click at [161, 224] on img at bounding box center [154, 248] width 214 height 214
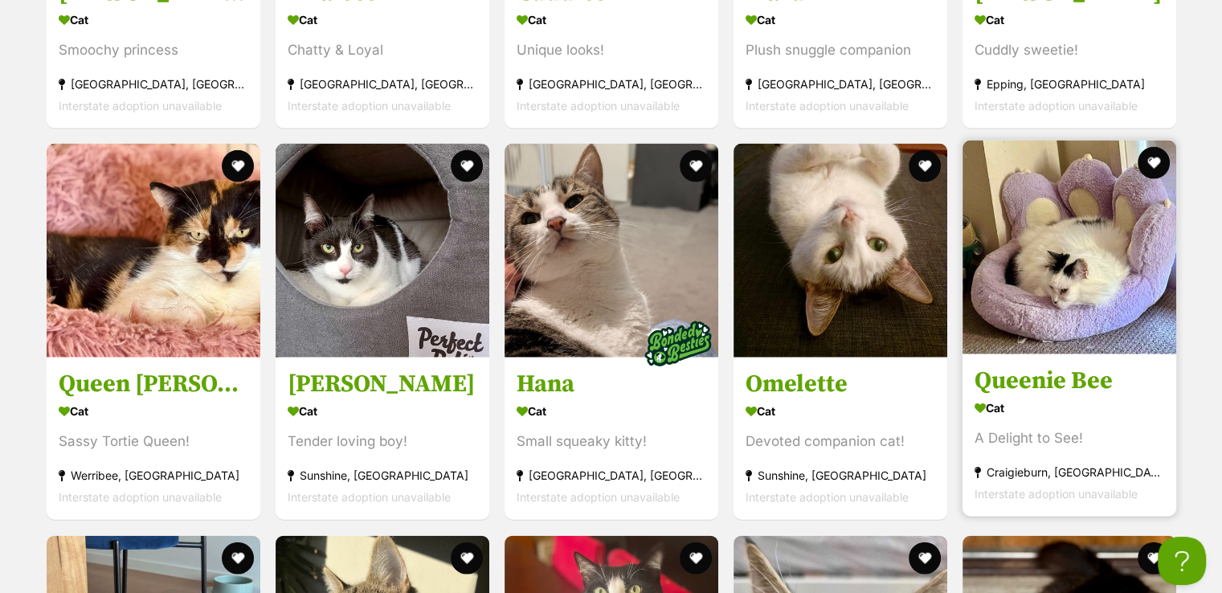
click at [1152, 239] on img at bounding box center [1070, 248] width 214 height 214
